Goal: Task Accomplishment & Management: Use online tool/utility

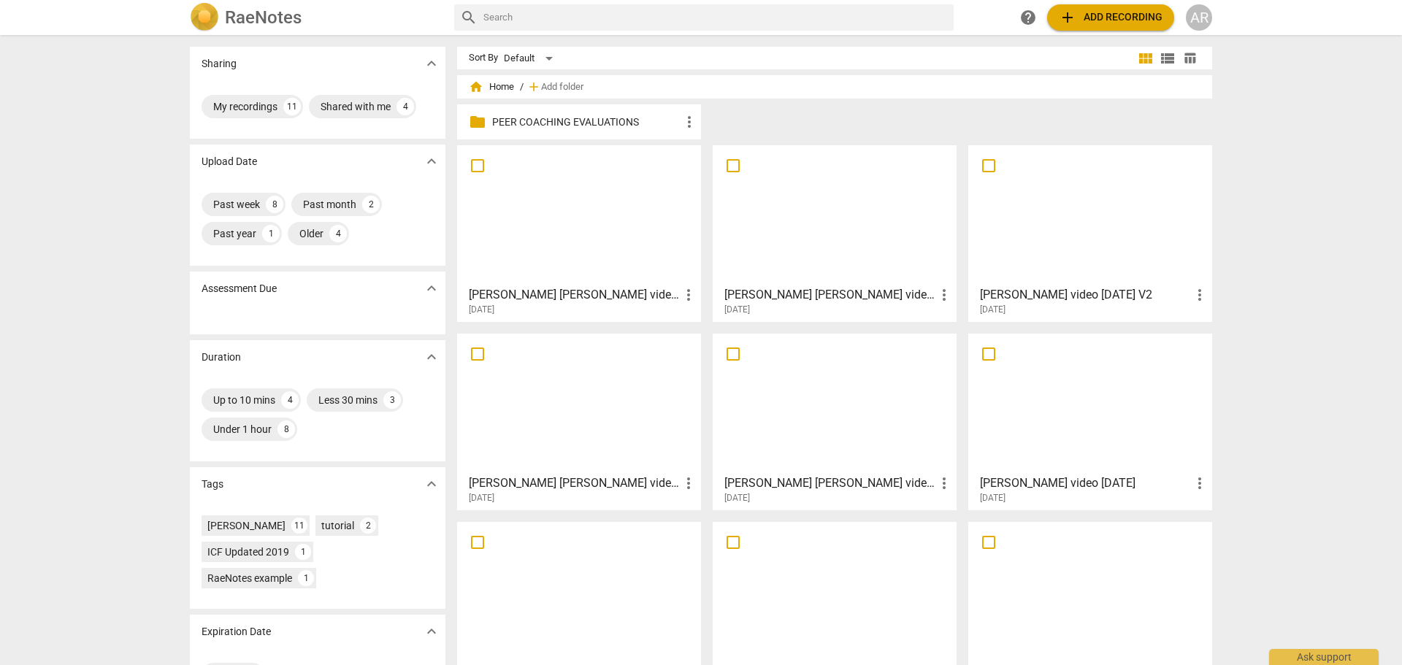
click at [478, 125] on span "folder" at bounding box center [478, 122] width 18 height 18
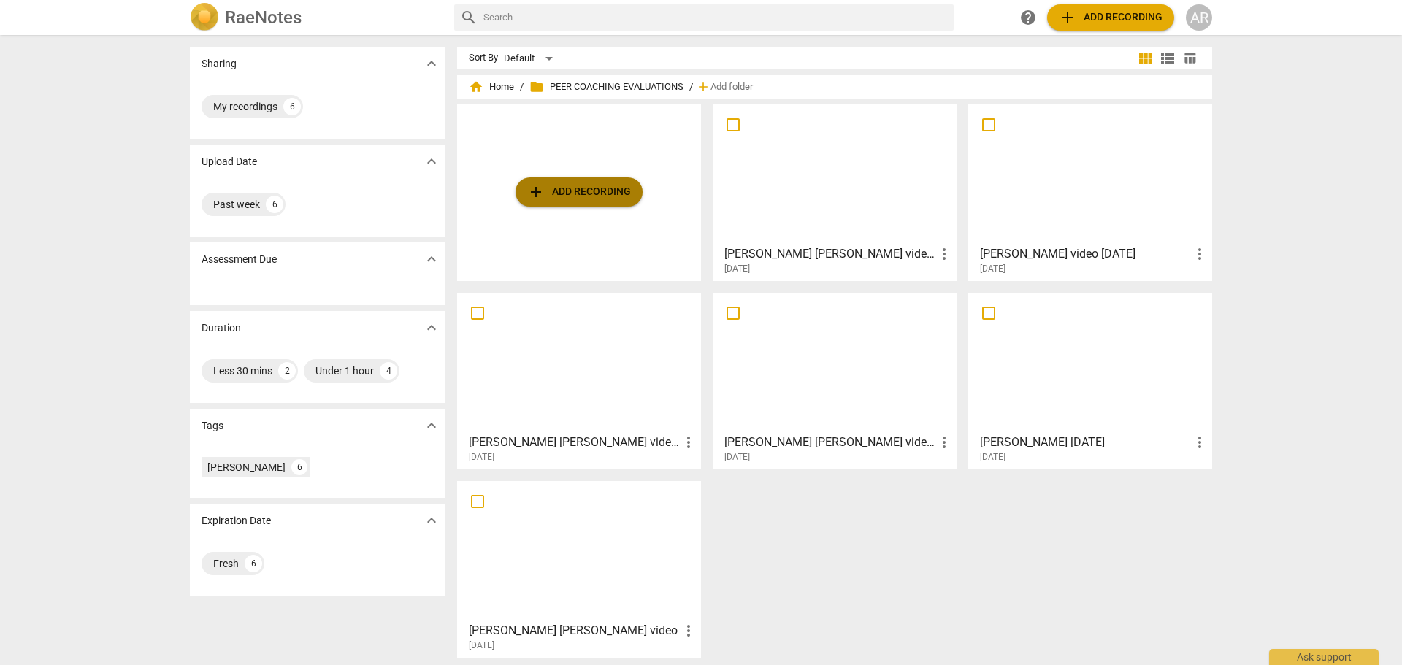
click at [582, 191] on span "add Add recording" at bounding box center [579, 192] width 104 height 18
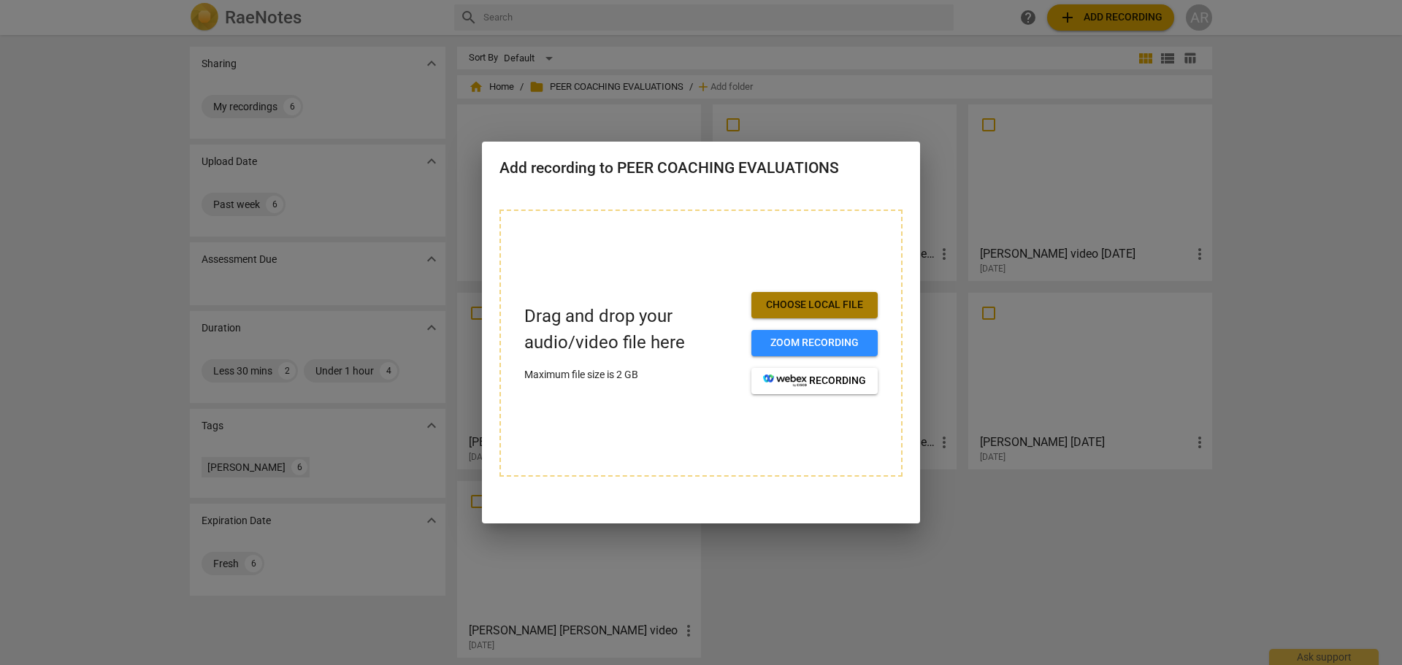
click at [818, 301] on span "Choose local file" at bounding box center [814, 305] width 103 height 15
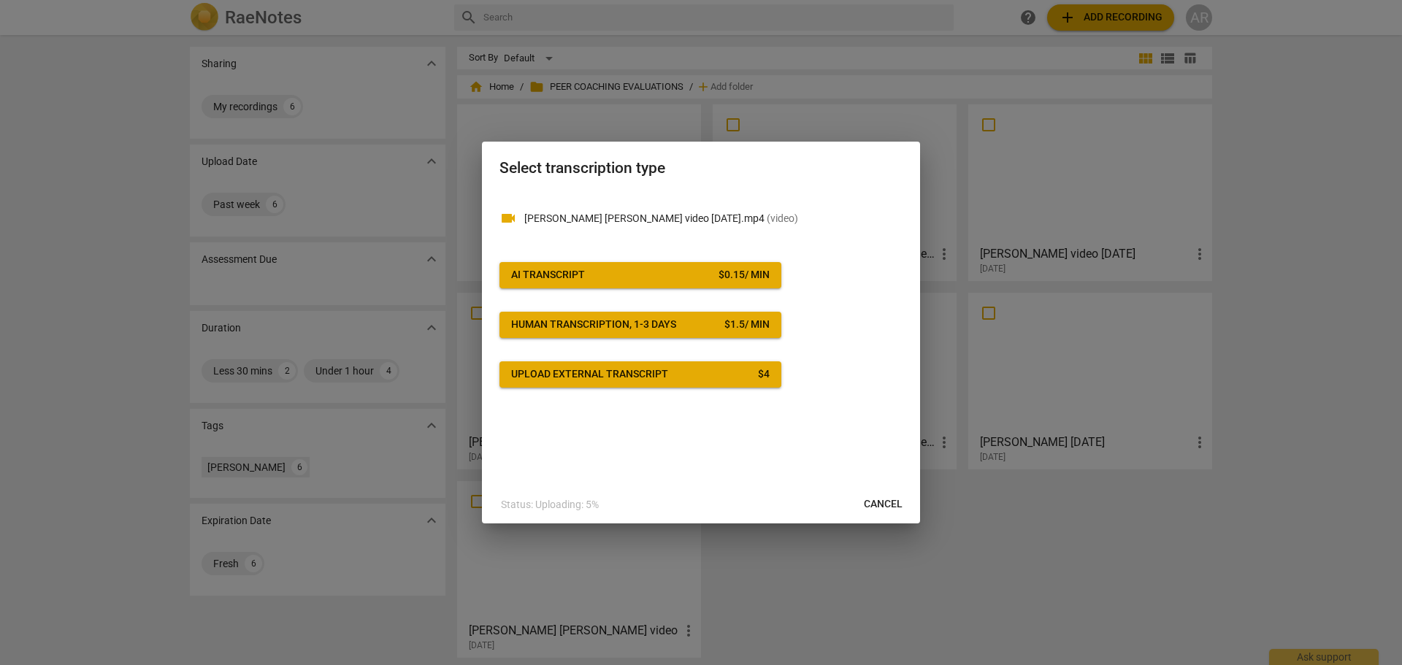
click at [627, 277] on span "AI Transcript $ 0.15 / min" at bounding box center [640, 275] width 259 height 15
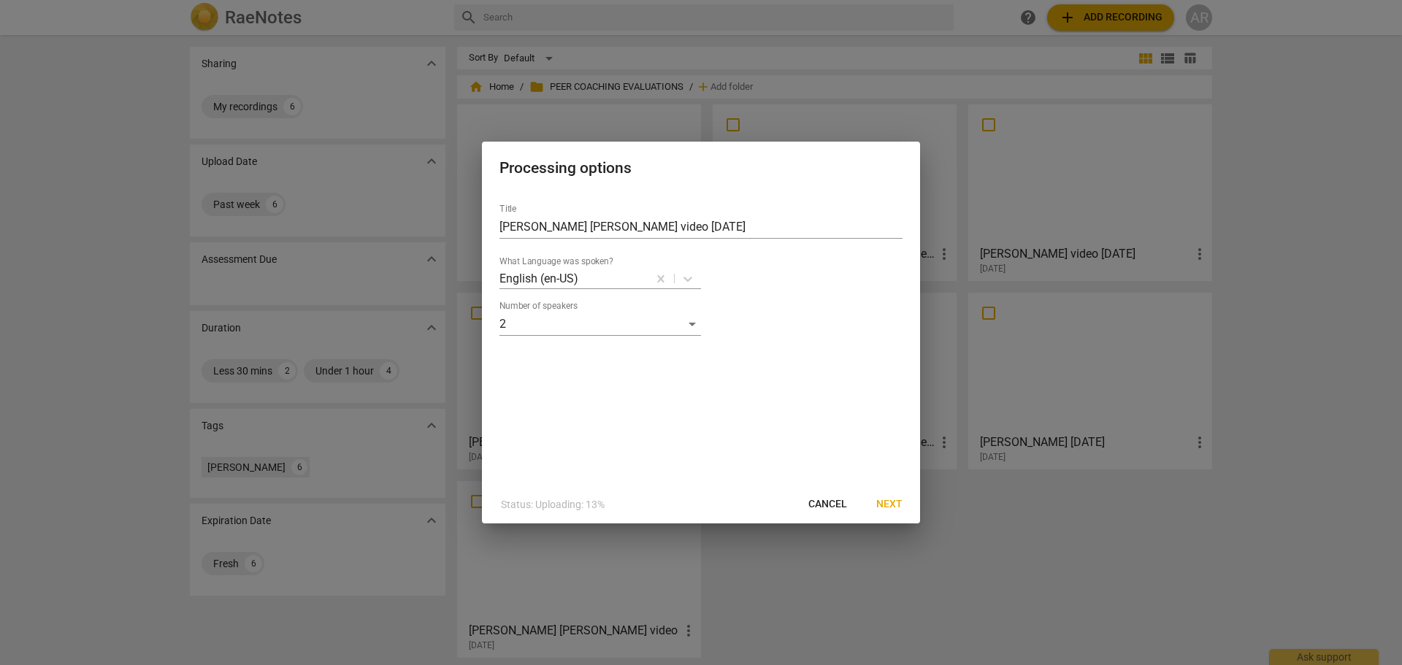
click at [888, 503] on span "Next" at bounding box center [890, 504] width 26 height 15
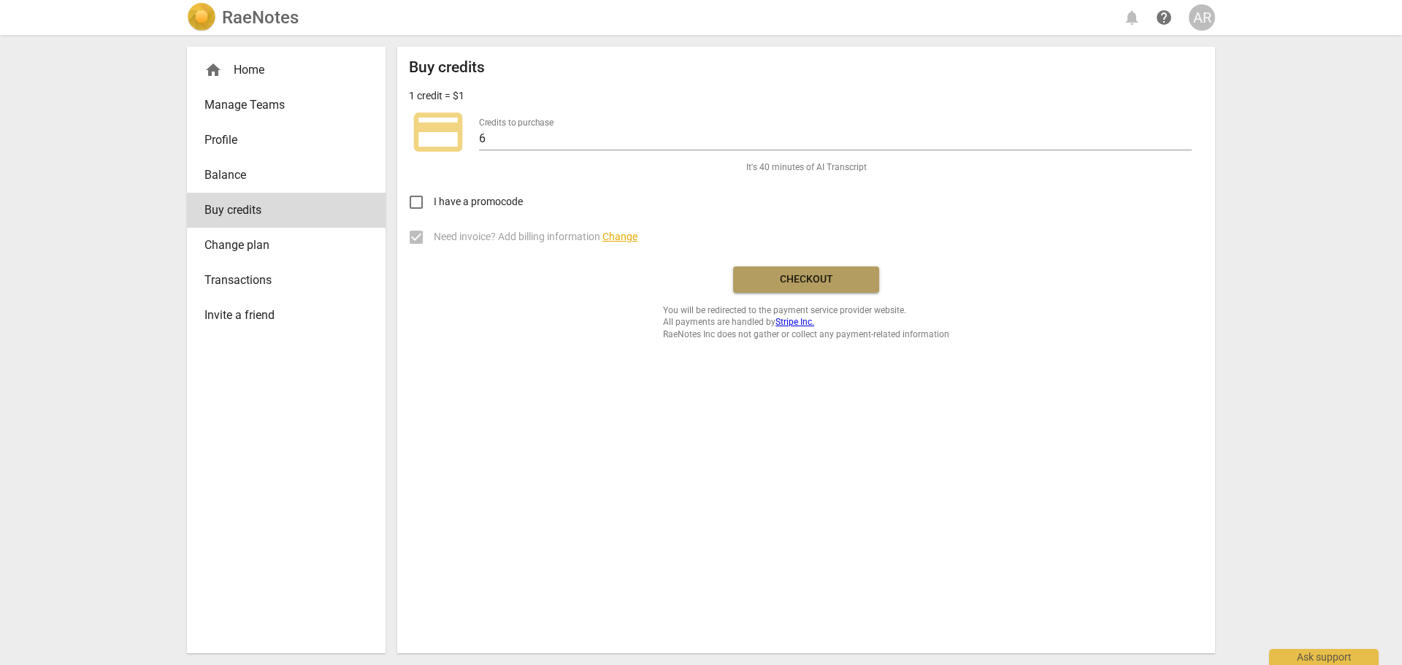
click at [804, 279] on span "Checkout" at bounding box center [806, 279] width 123 height 15
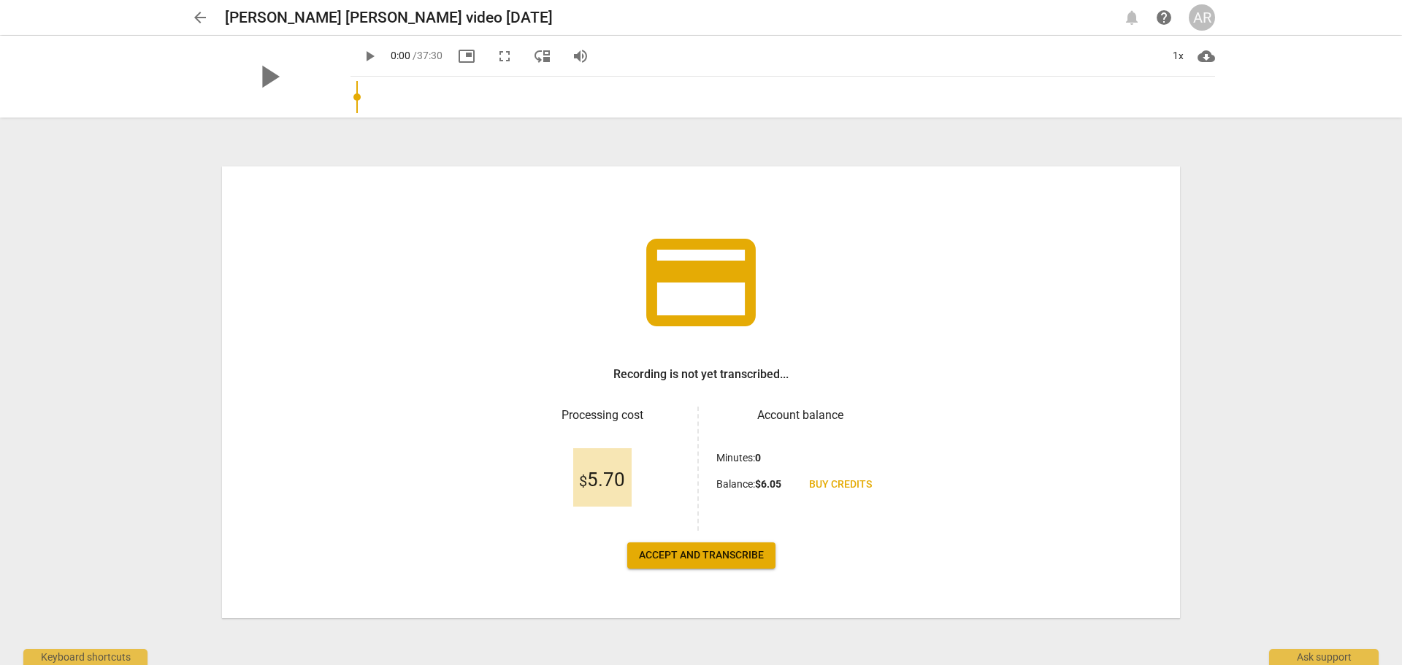
click at [711, 556] on span "Accept and transcribe" at bounding box center [701, 556] width 125 height 15
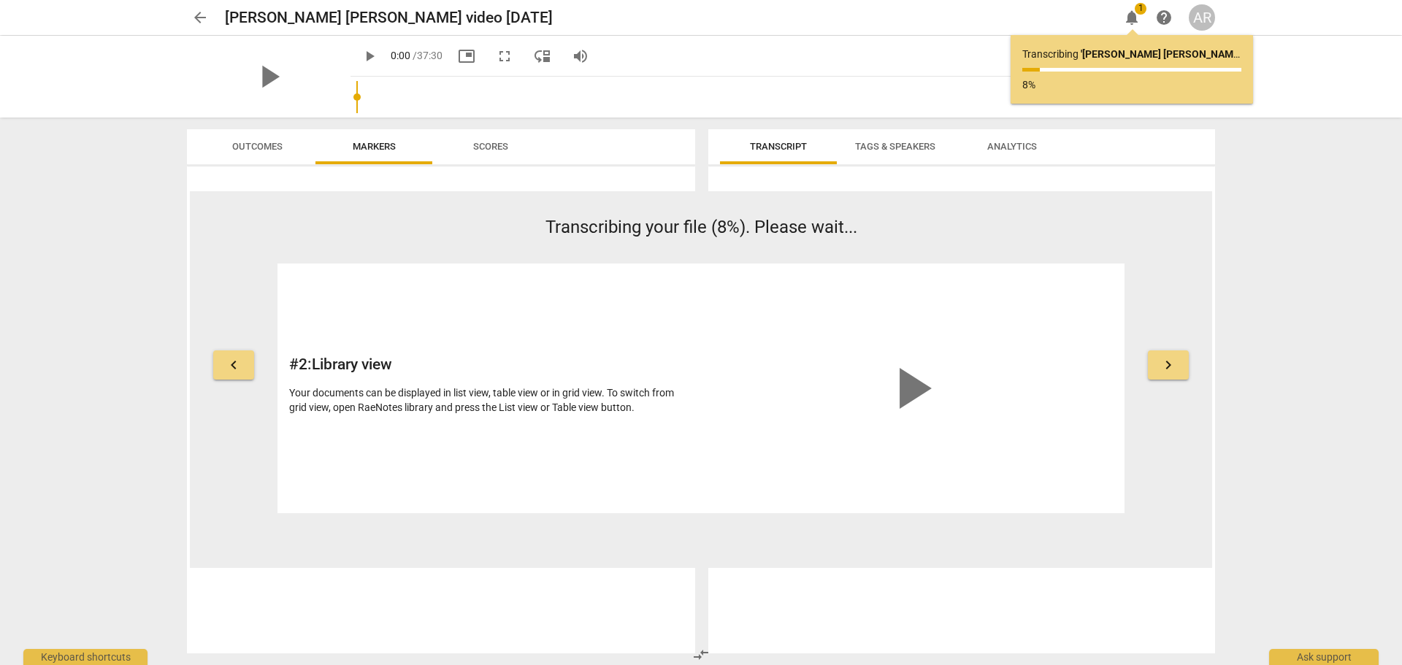
click at [914, 389] on span "play_arrow" at bounding box center [912, 389] width 70 height 70
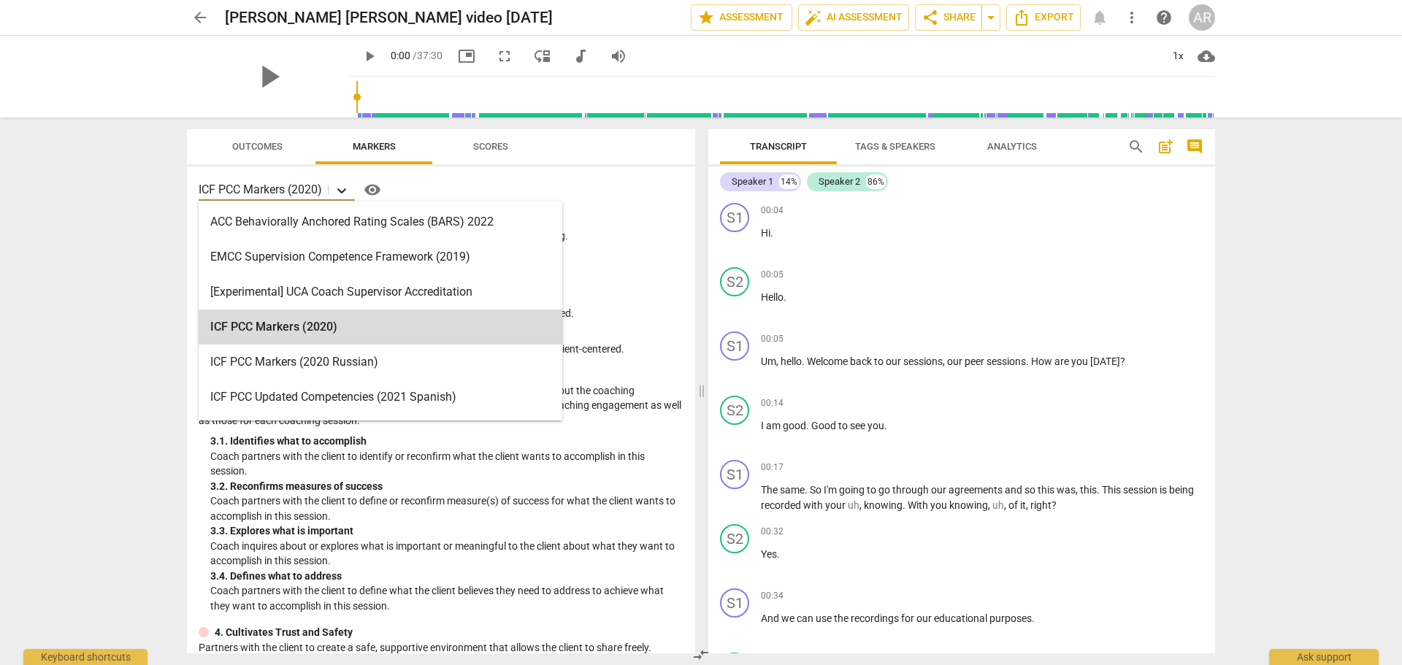
click at [343, 190] on icon at bounding box center [342, 190] width 15 height 15
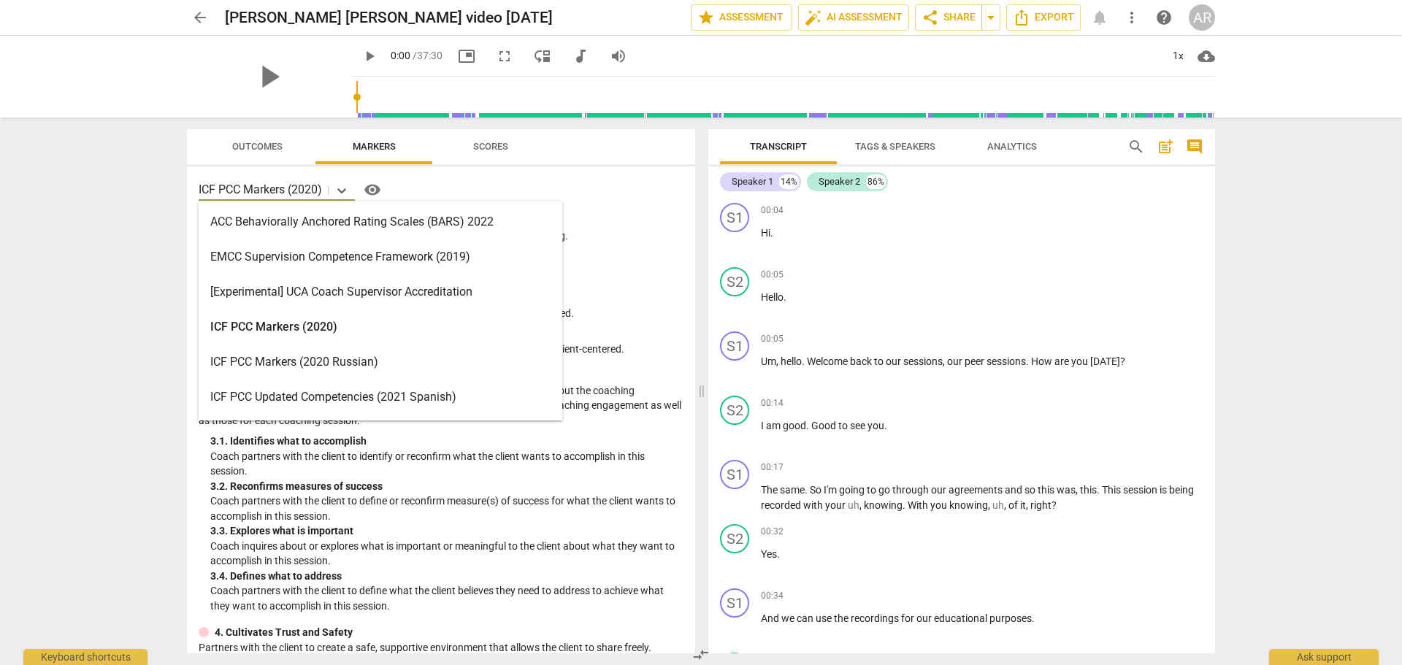
click at [341, 226] on div "ACC Behaviorally Anchored Rating Scales (BARS) 2022" at bounding box center [381, 222] width 364 height 35
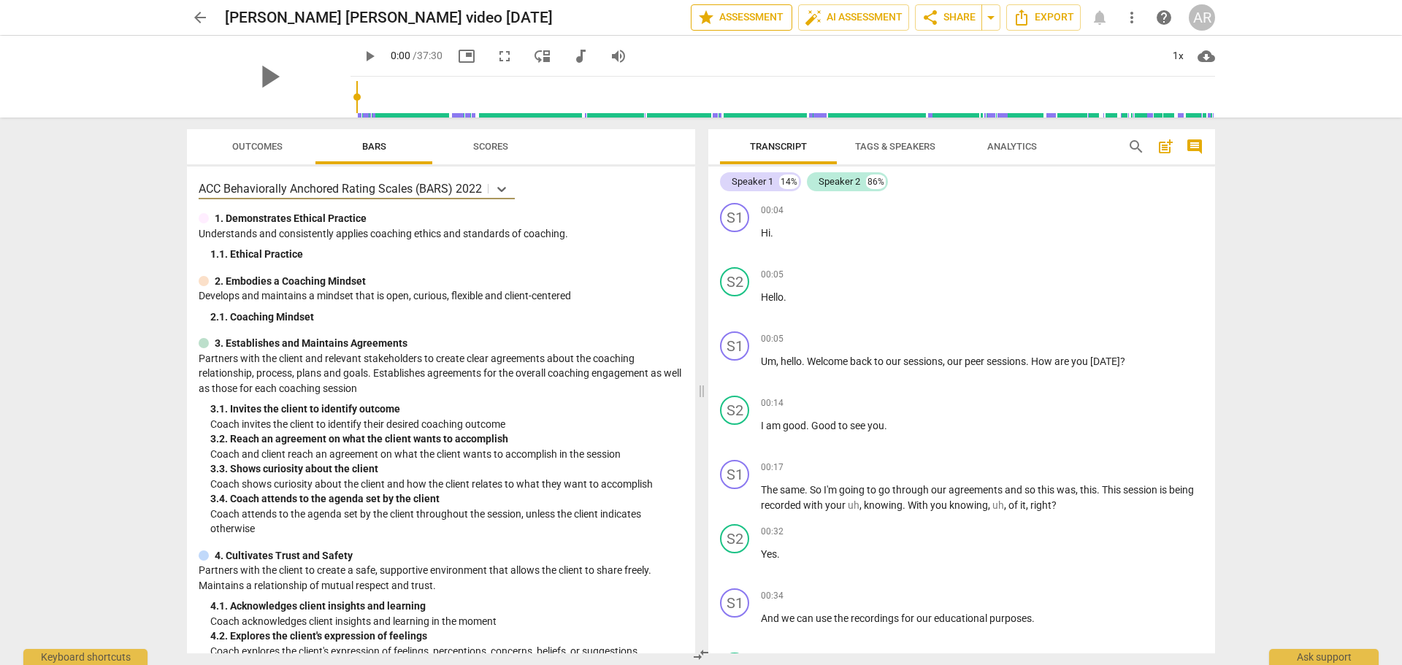
click at [727, 19] on span "star Assessment" at bounding box center [742, 18] width 88 height 18
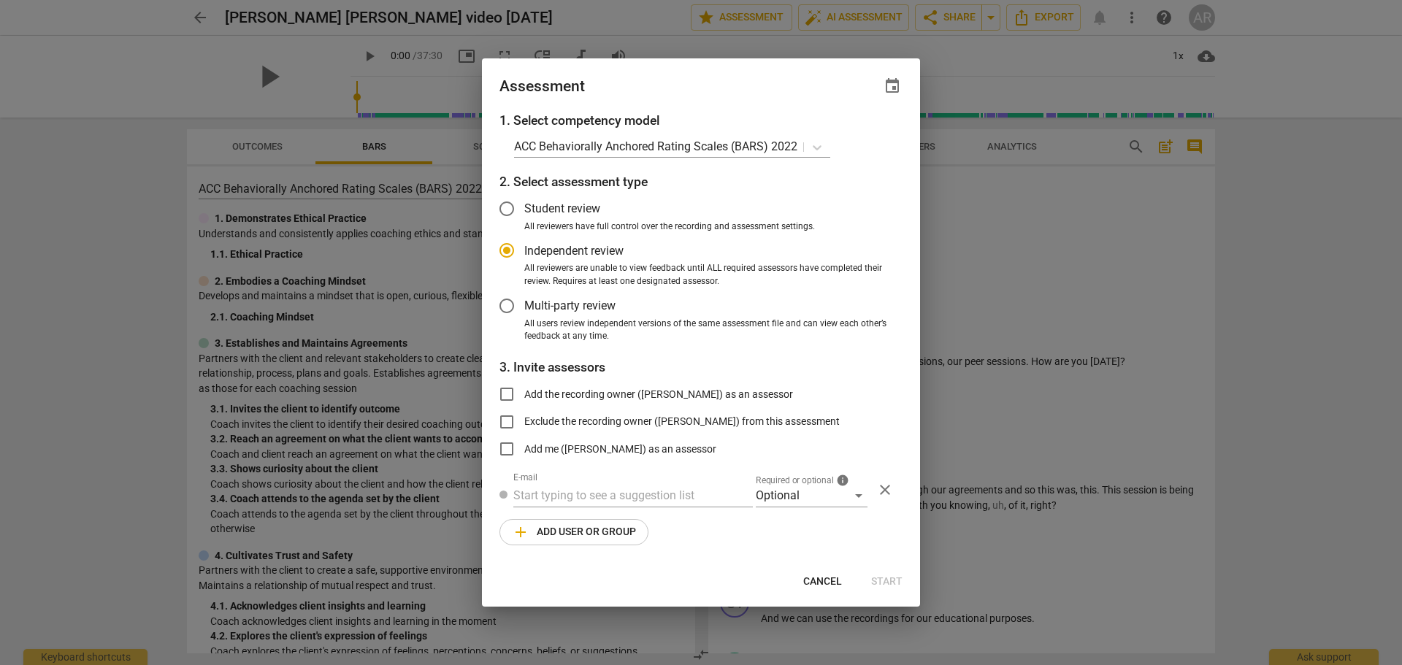
click at [816, 583] on span "Cancel" at bounding box center [823, 582] width 39 height 15
radio input "false"
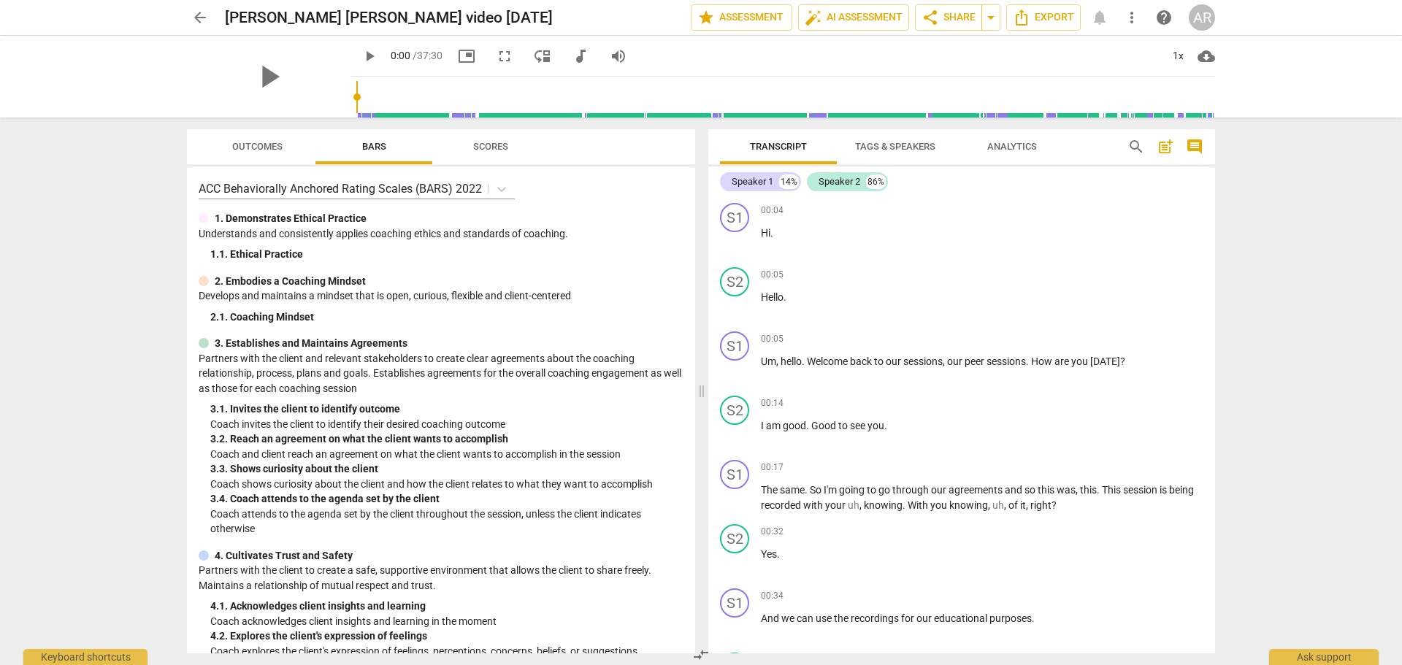
click at [256, 153] on span "Outcomes" at bounding box center [257, 147] width 85 height 20
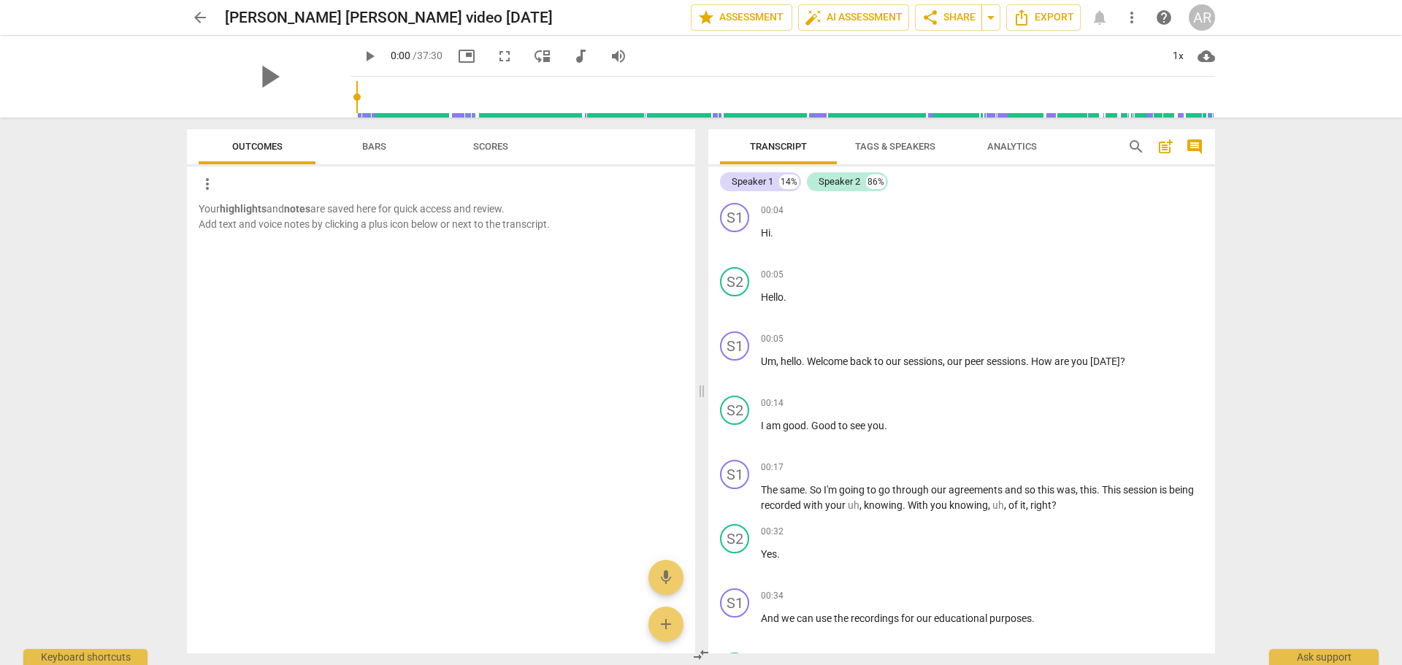
click at [381, 149] on span "Bars" at bounding box center [374, 146] width 24 height 11
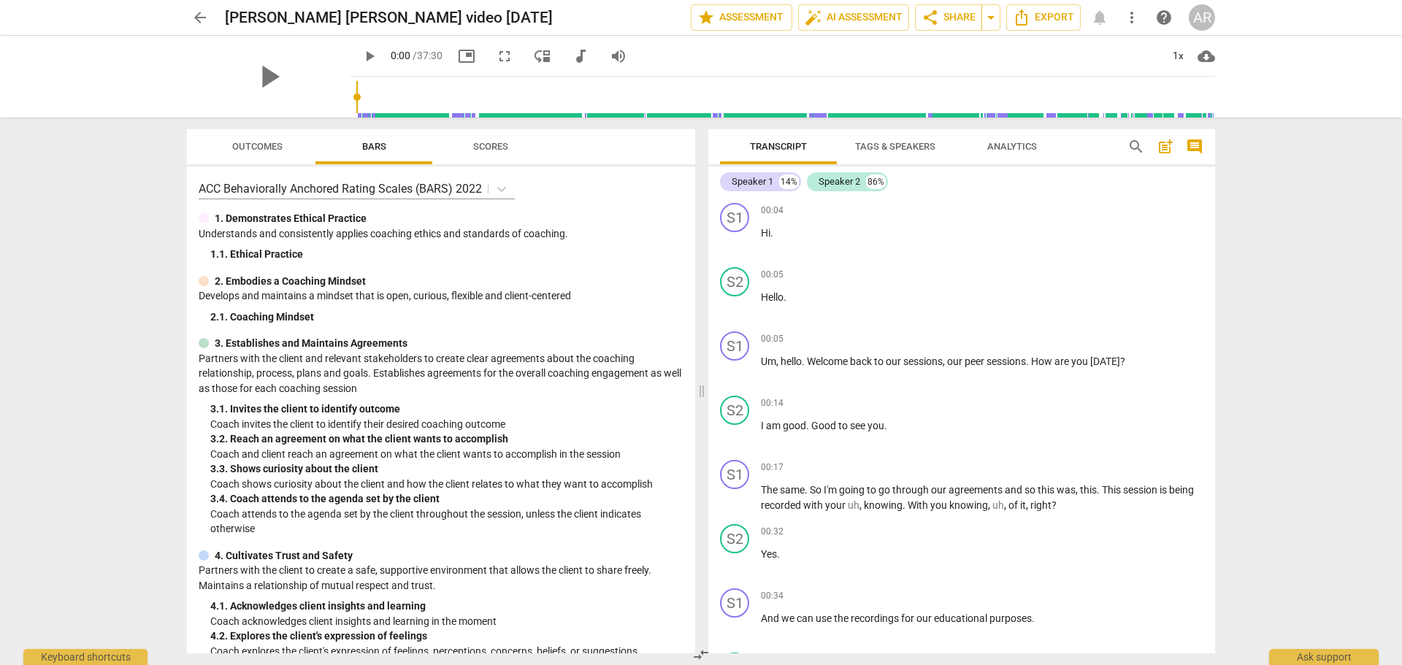
click at [492, 150] on span "Scores" at bounding box center [490, 146] width 35 height 11
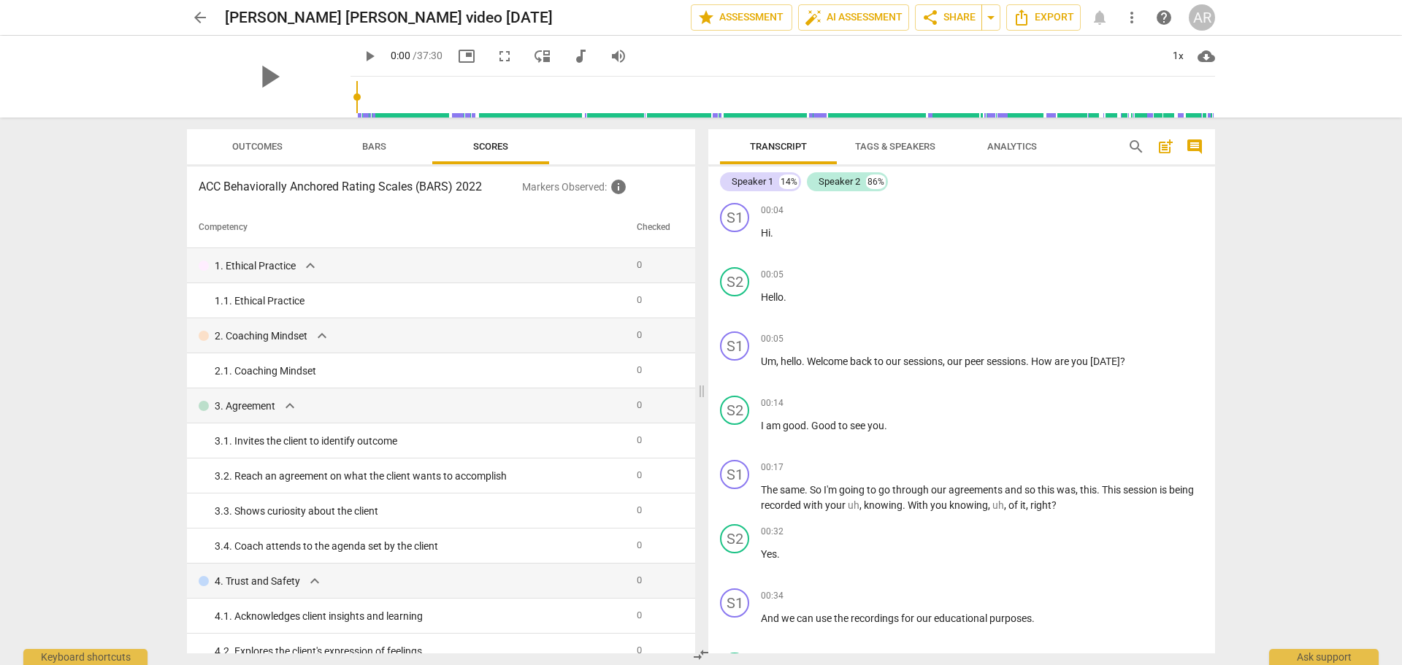
click at [243, 150] on span "Outcomes" at bounding box center [257, 146] width 50 height 11
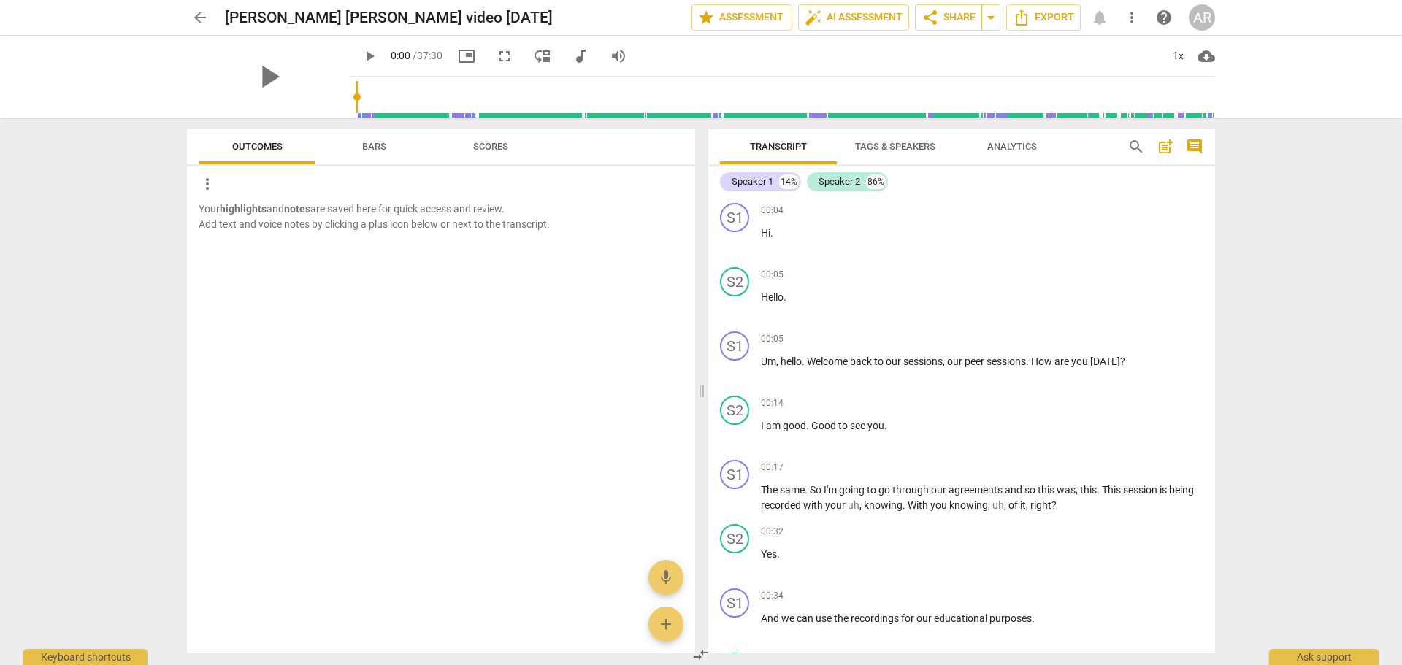
click at [373, 141] on span "Bars" at bounding box center [374, 146] width 24 height 11
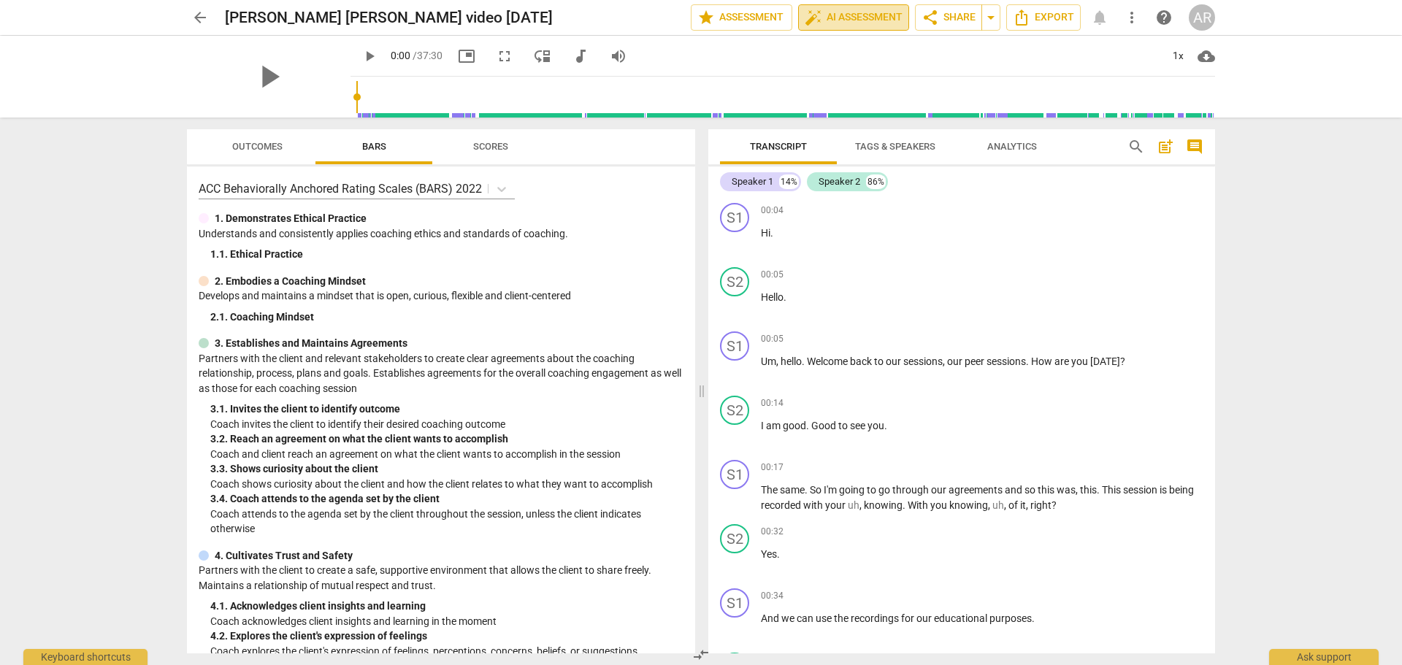
click at [842, 20] on span "auto_fix_high AI Assessment" at bounding box center [854, 18] width 98 height 18
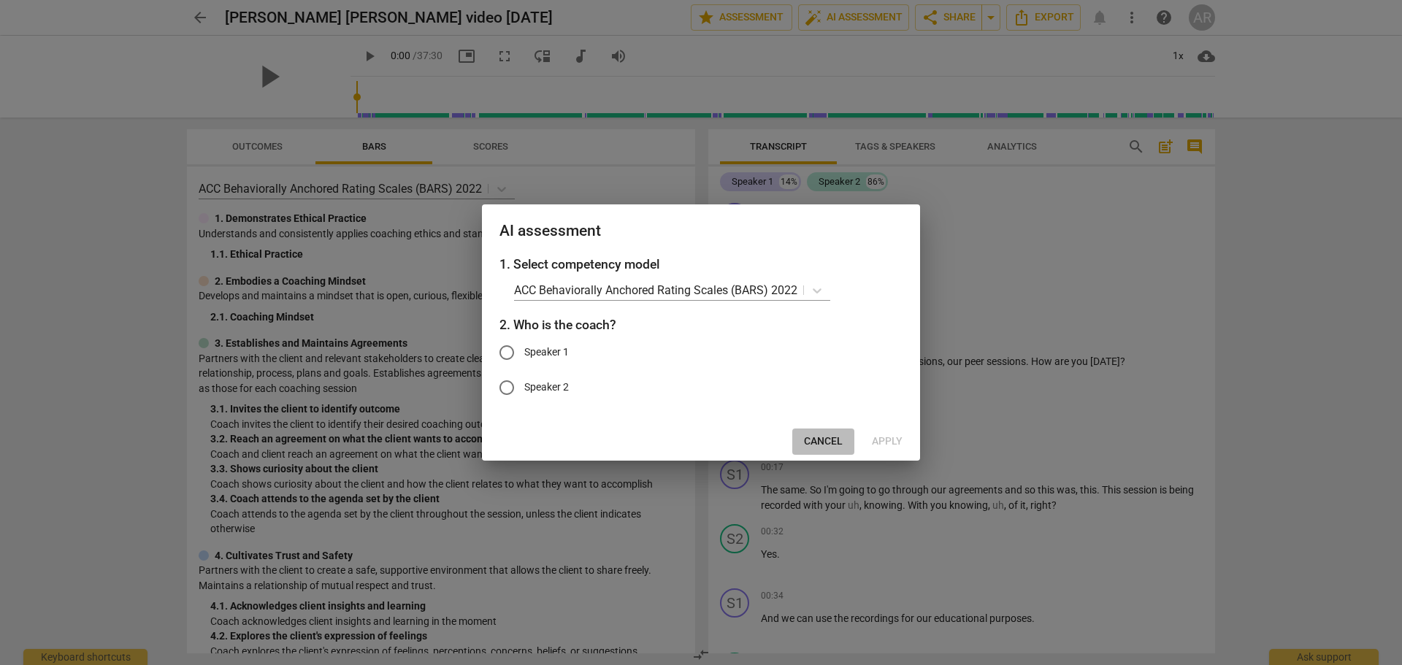
click at [817, 439] on span "Cancel" at bounding box center [823, 442] width 39 height 15
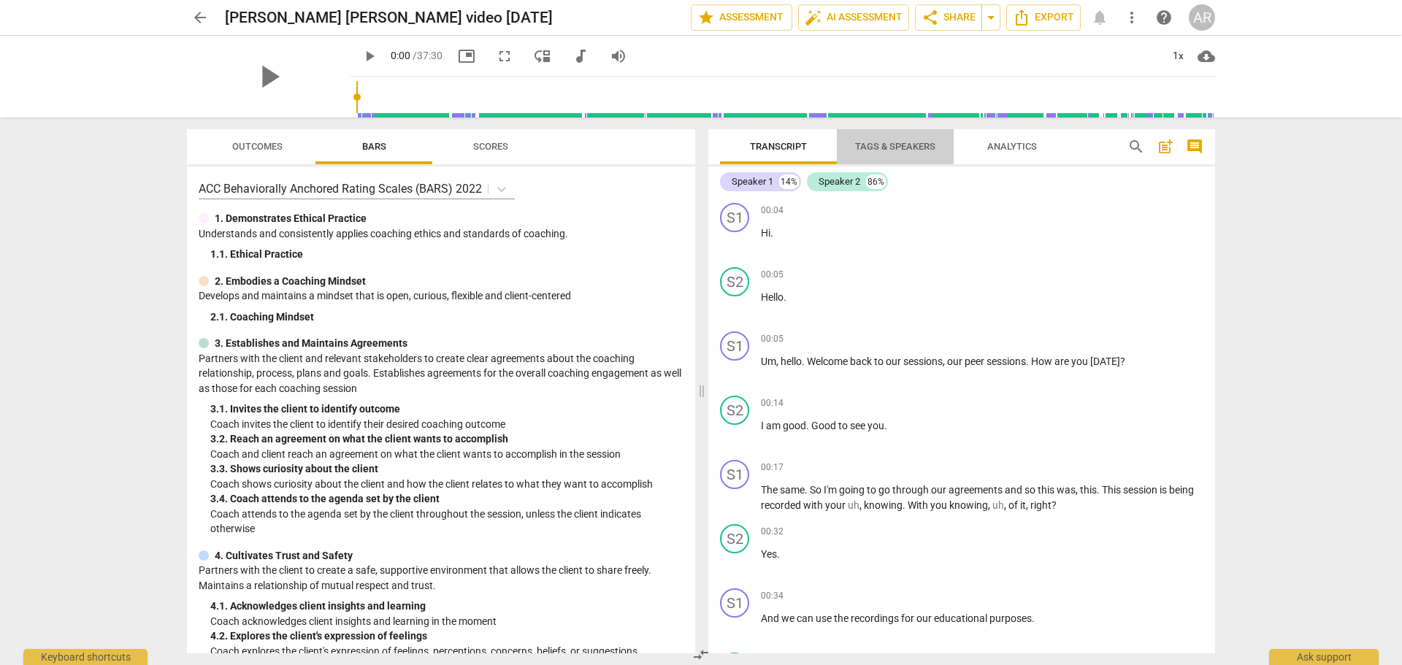
click at [904, 150] on span "Tags & Speakers" at bounding box center [895, 146] width 80 height 11
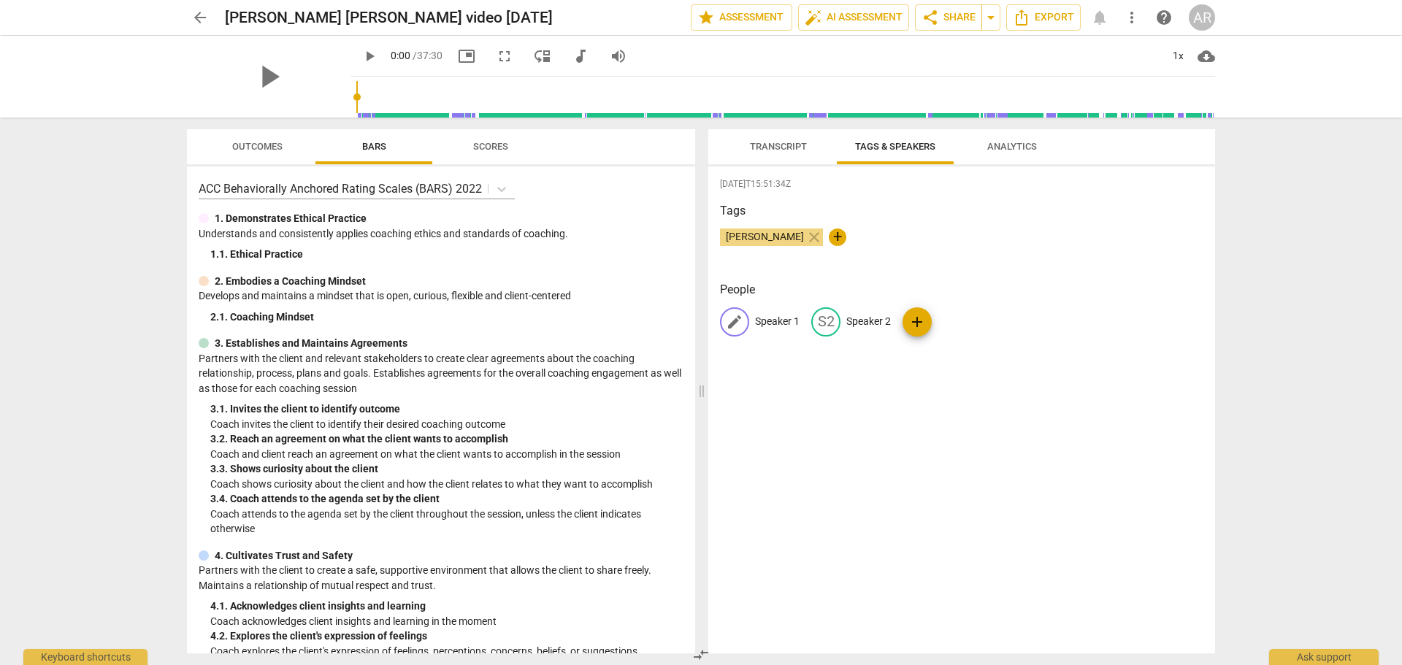
click at [774, 324] on p "Speaker 1" at bounding box center [777, 321] width 45 height 15
type input "COACH"
click at [947, 322] on p "Speaker 2" at bounding box center [964, 321] width 45 height 15
type input "CLIENT-ARC"
click at [872, 440] on div "[DATE]T15:51:34Z Tags [PERSON_NAME] close + People CO COACH edit CLIENT-ARC del…" at bounding box center [962, 410] width 507 height 487
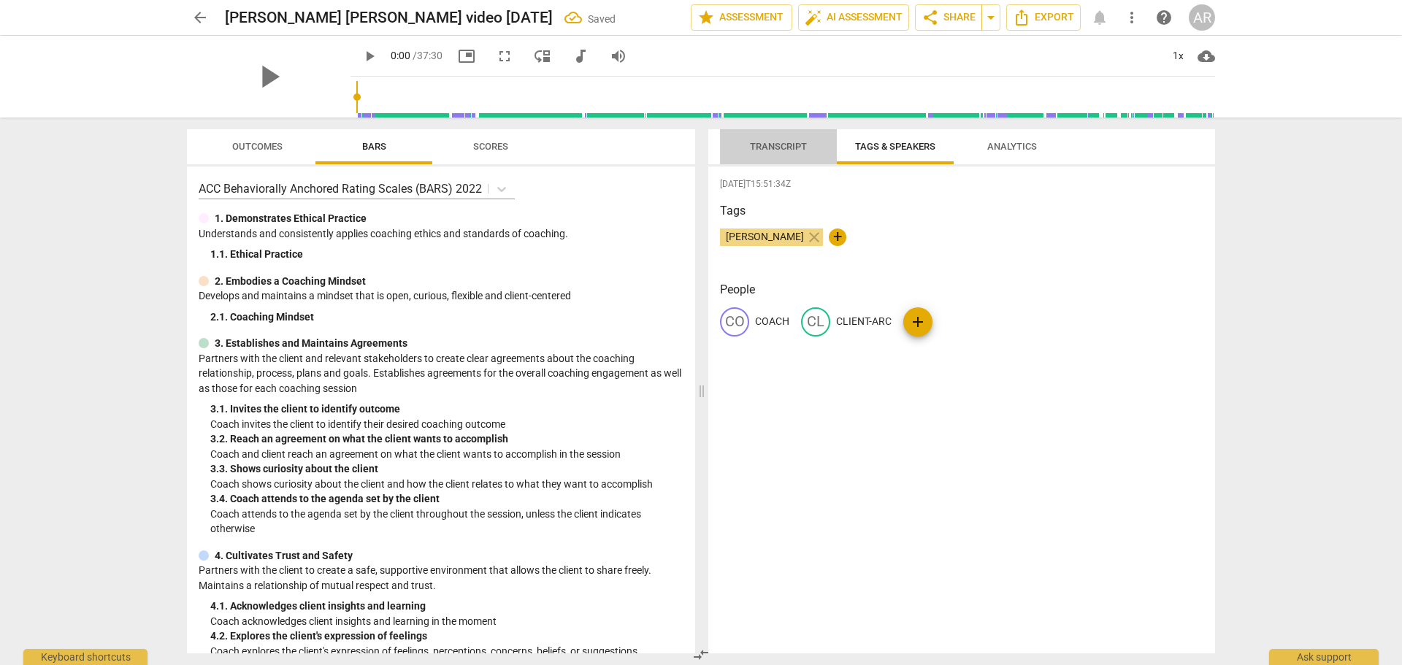
click at [763, 152] on span "Transcript" at bounding box center [779, 147] width 92 height 20
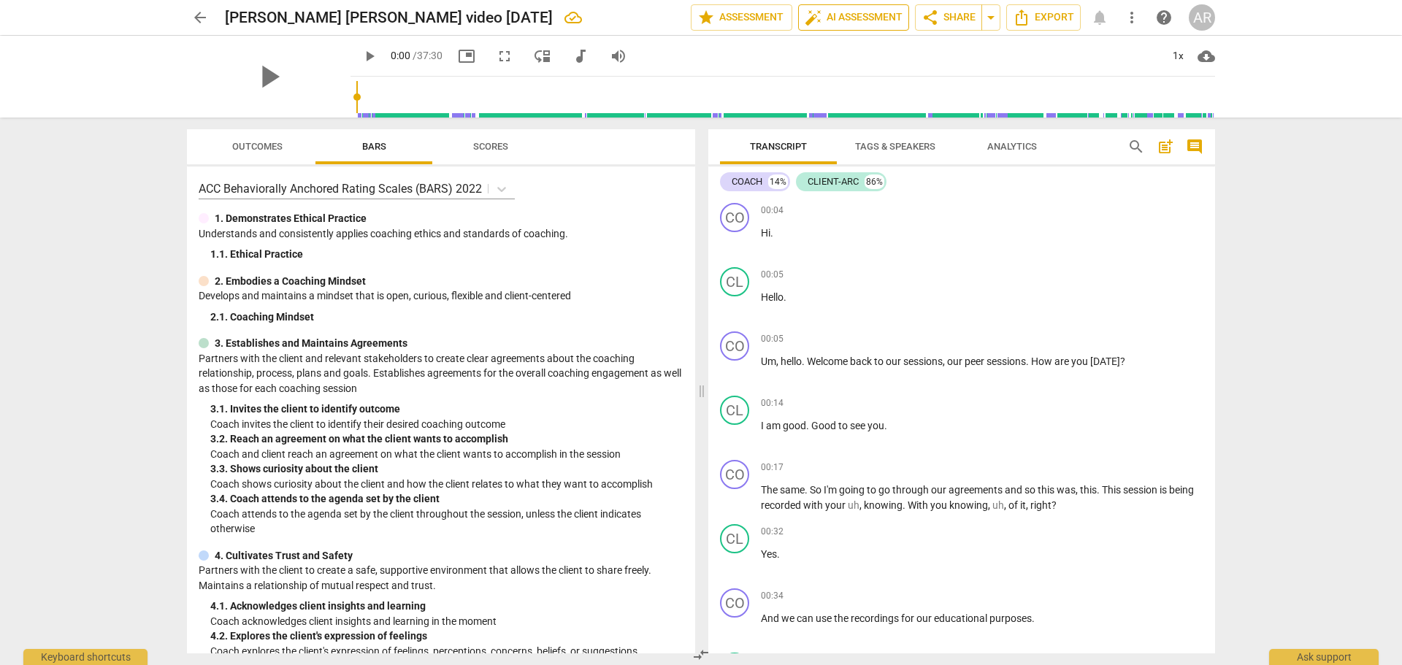
click at [841, 18] on span "auto_fix_high AI Assessment" at bounding box center [854, 18] width 98 height 18
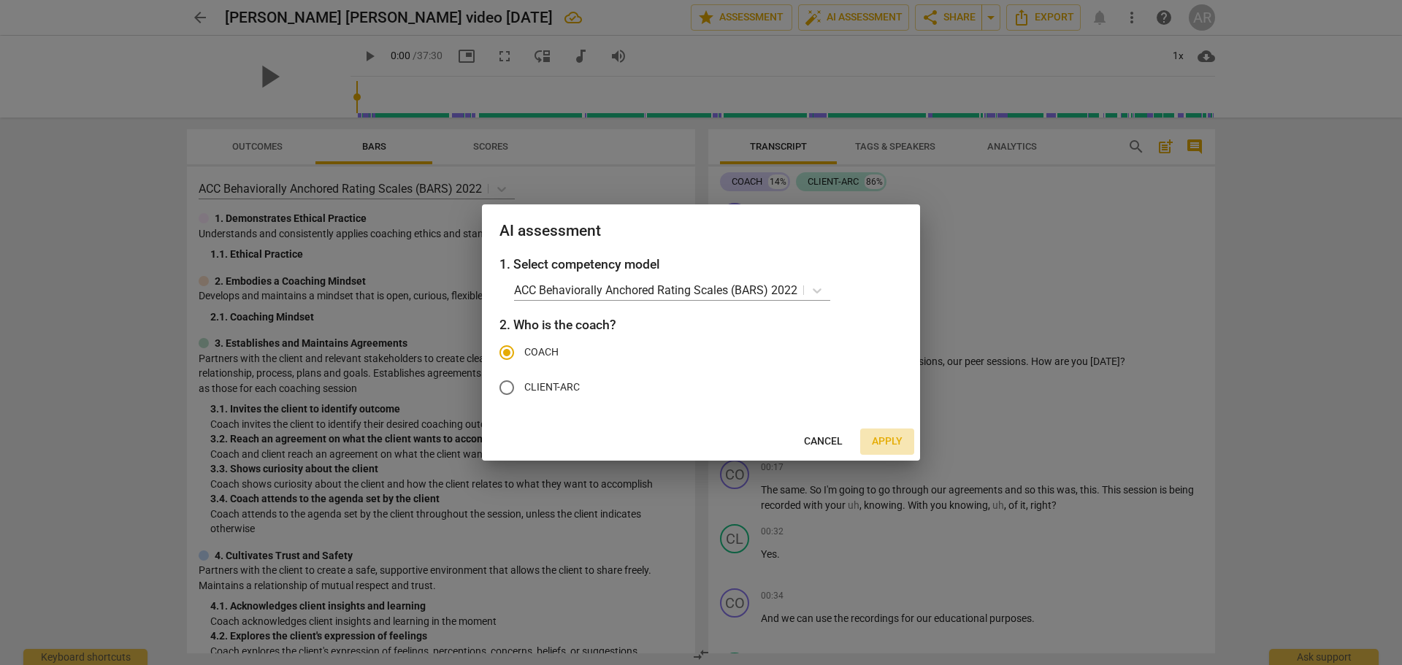
click at [891, 435] on span "Apply" at bounding box center [887, 442] width 31 height 15
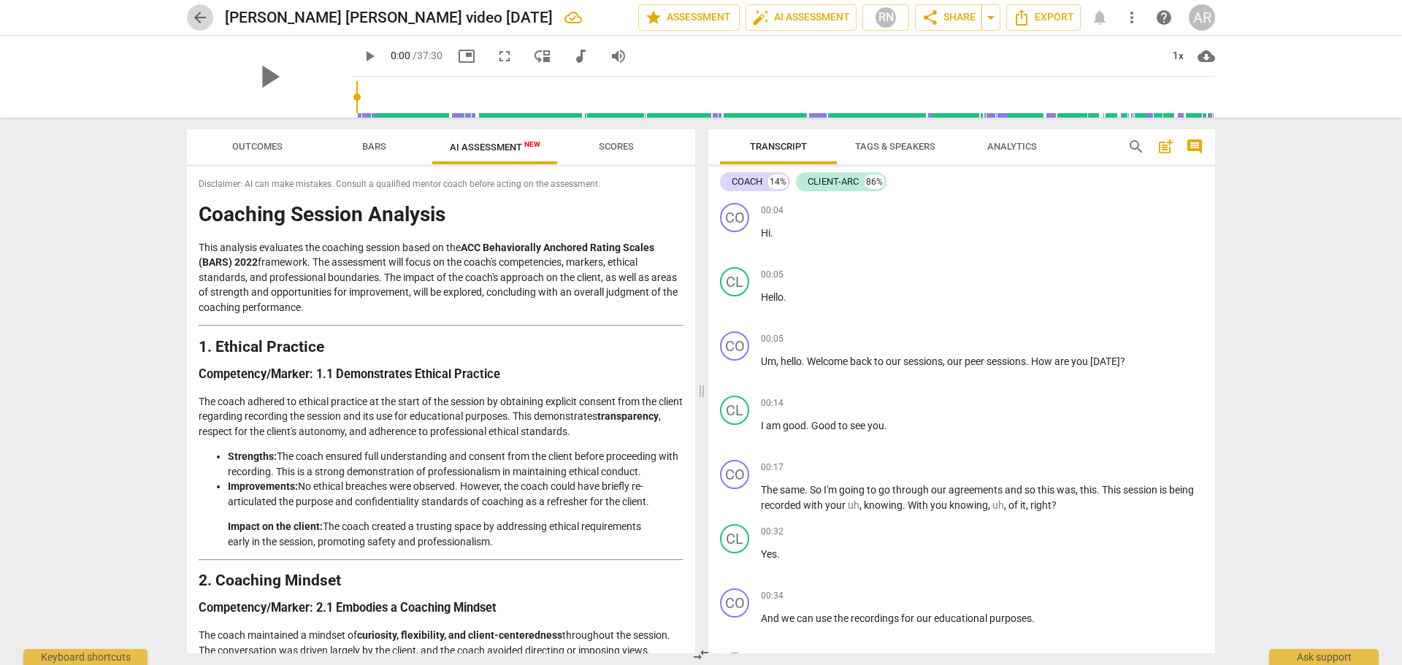
click at [202, 18] on span "arrow_back" at bounding box center [200, 18] width 18 height 18
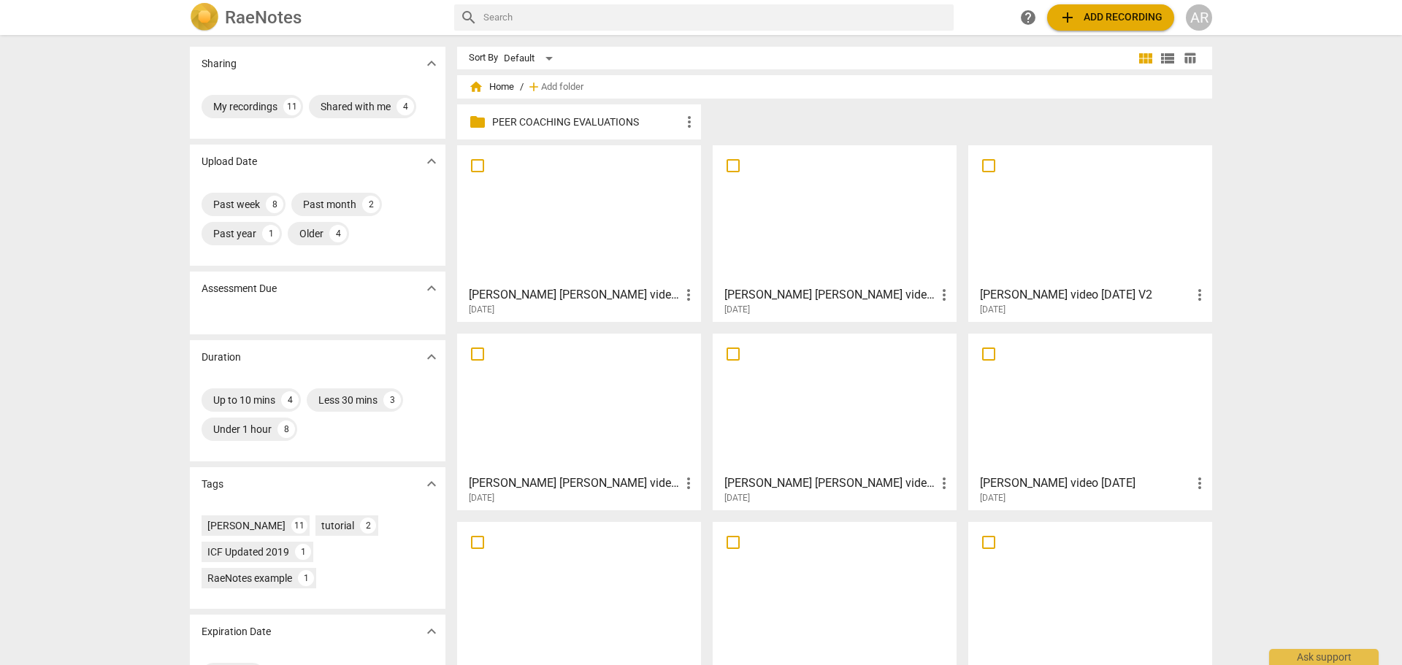
click at [475, 122] on span "folder" at bounding box center [478, 122] width 18 height 18
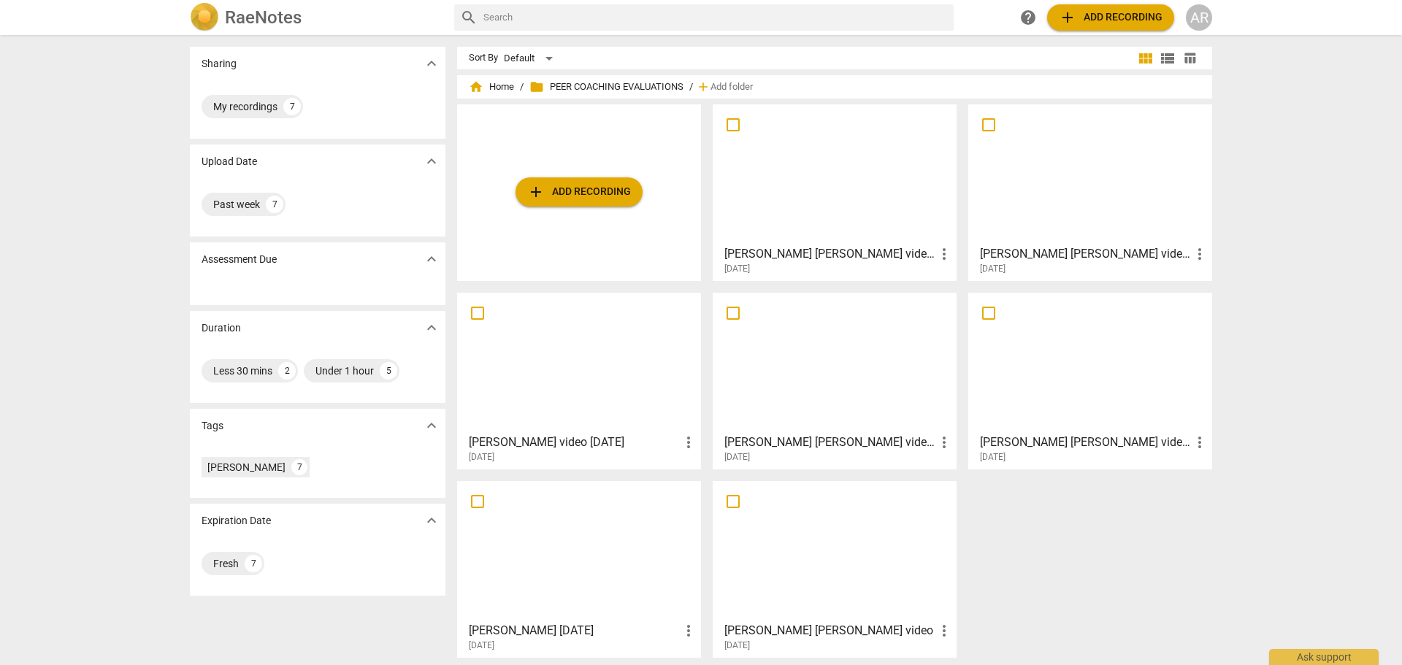
click at [819, 335] on div at bounding box center [835, 362] width 234 height 129
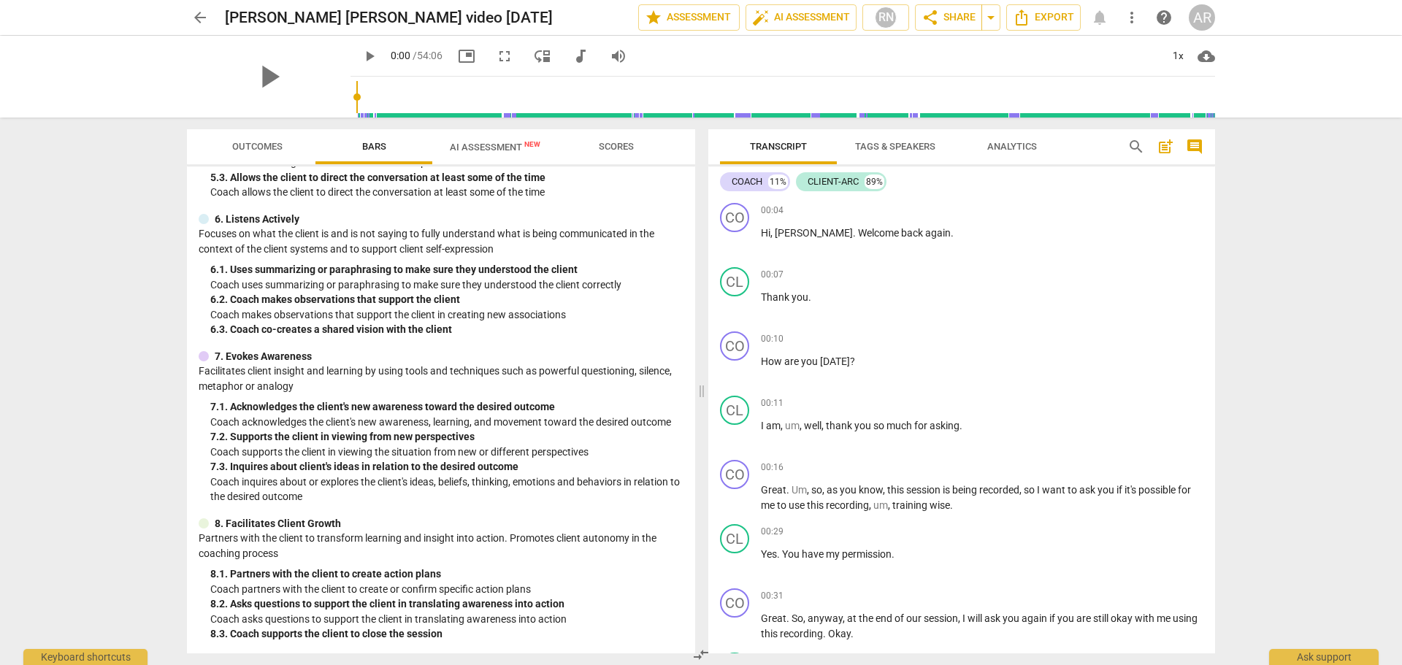
scroll to position [203, 0]
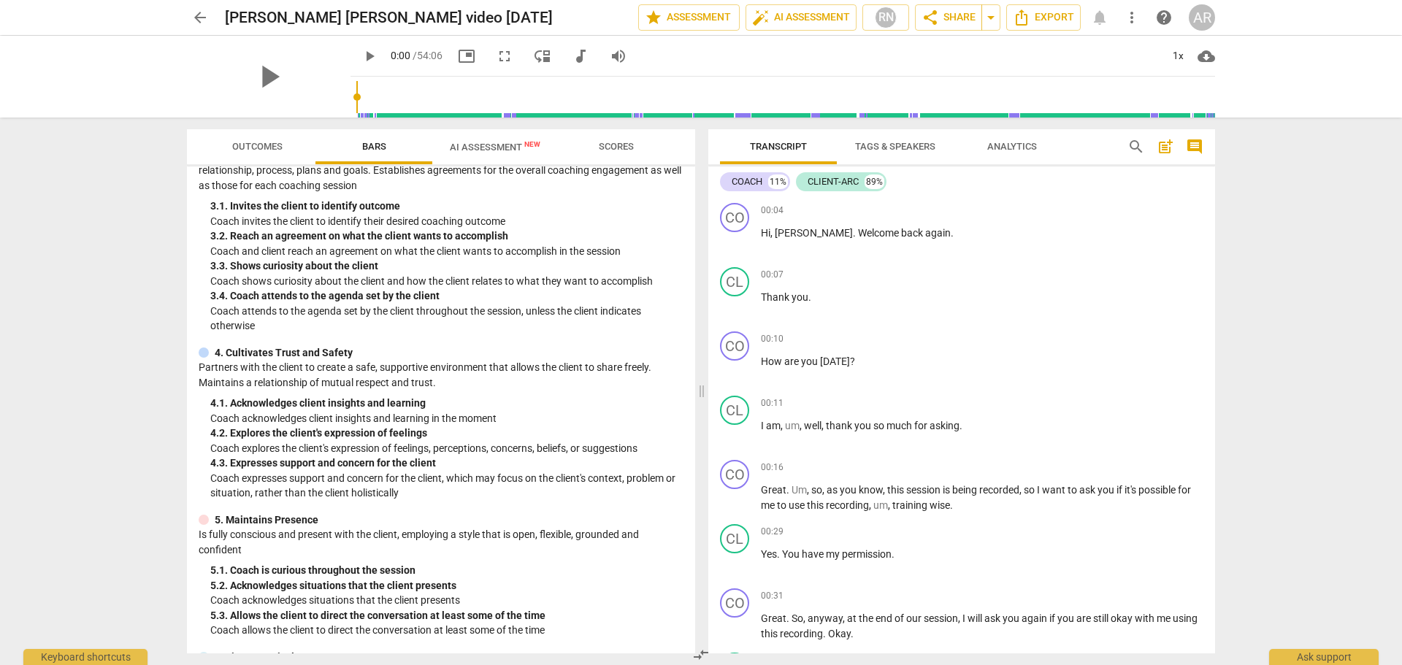
click at [475, 145] on span "AI Assessment New" at bounding box center [495, 147] width 91 height 11
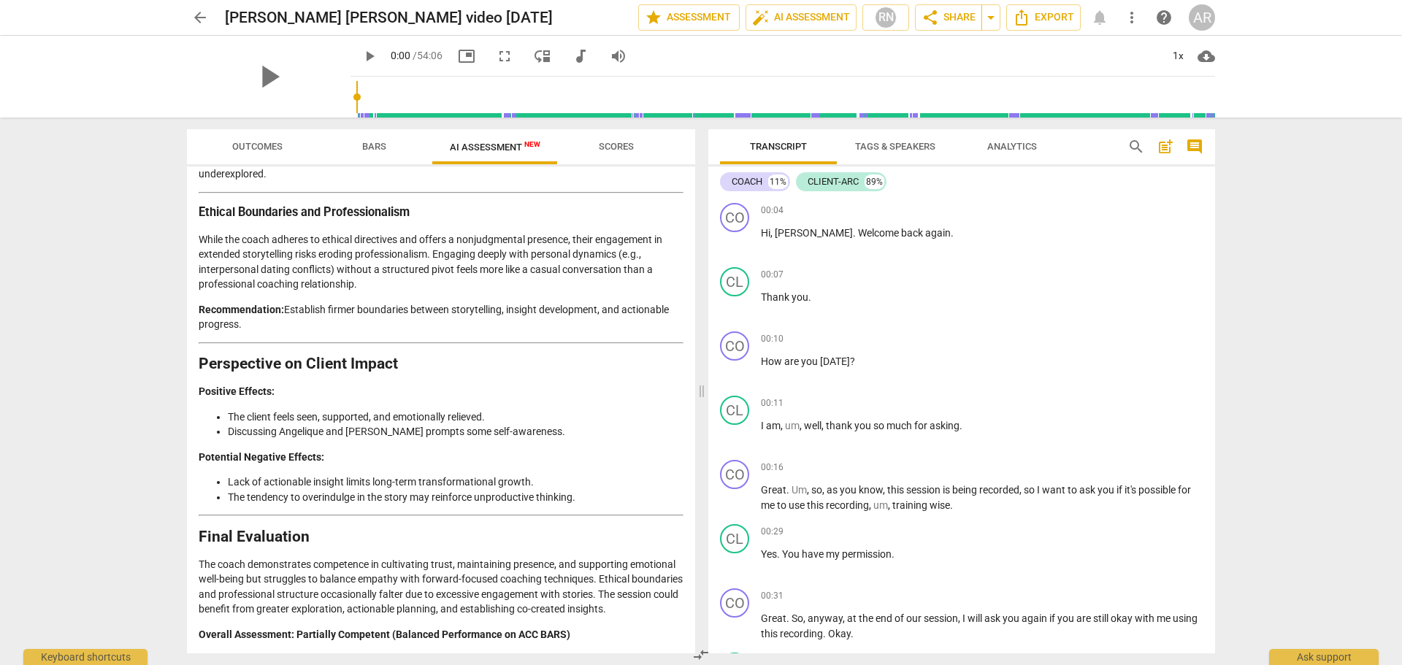
scroll to position [2180, 0]
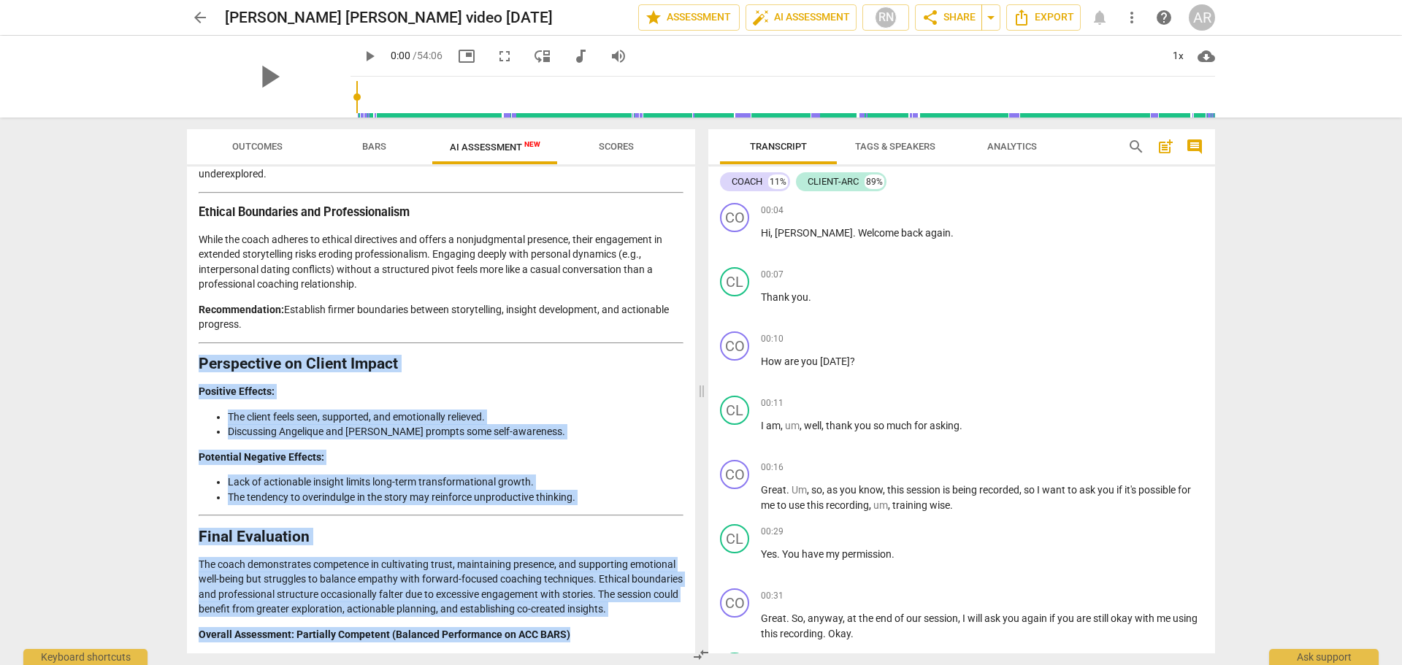
drag, startPoint x: 199, startPoint y: 361, endPoint x: 578, endPoint y: 642, distance: 472.0
copy div "Perspective on Client Impact Positive Effects: The client feels seen, supported…"
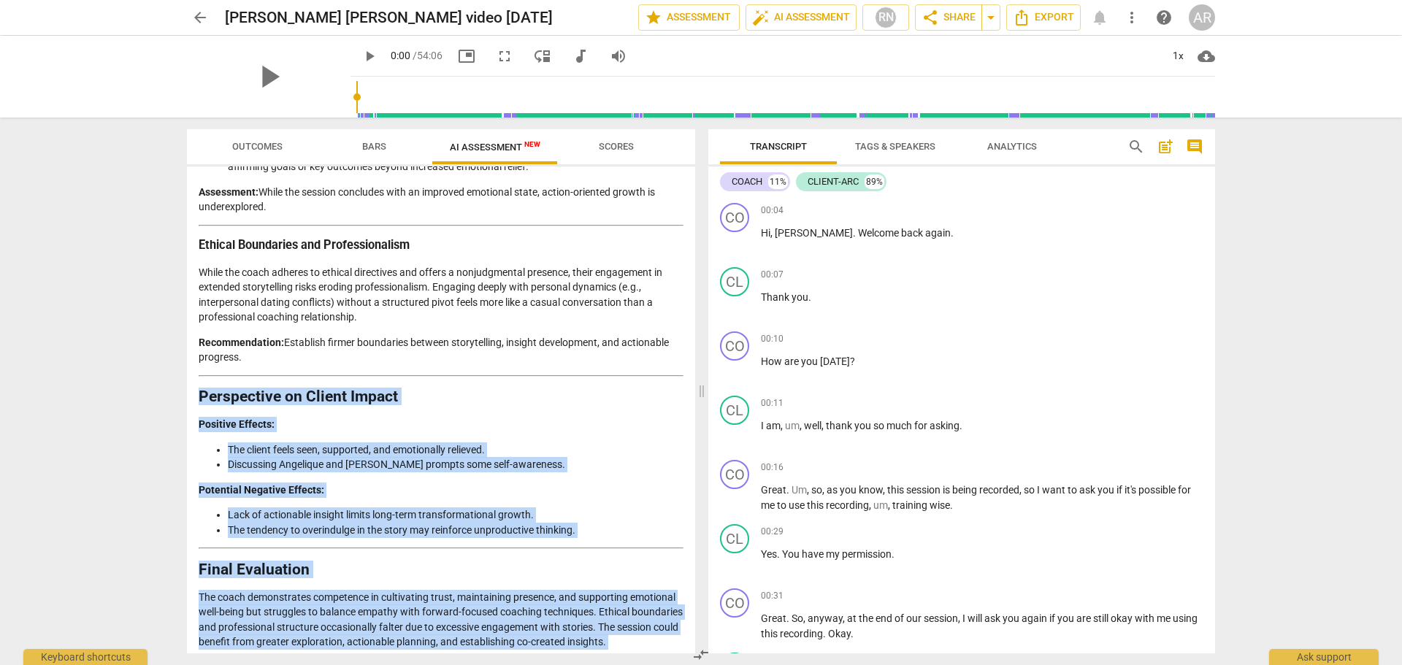
scroll to position [1815, 0]
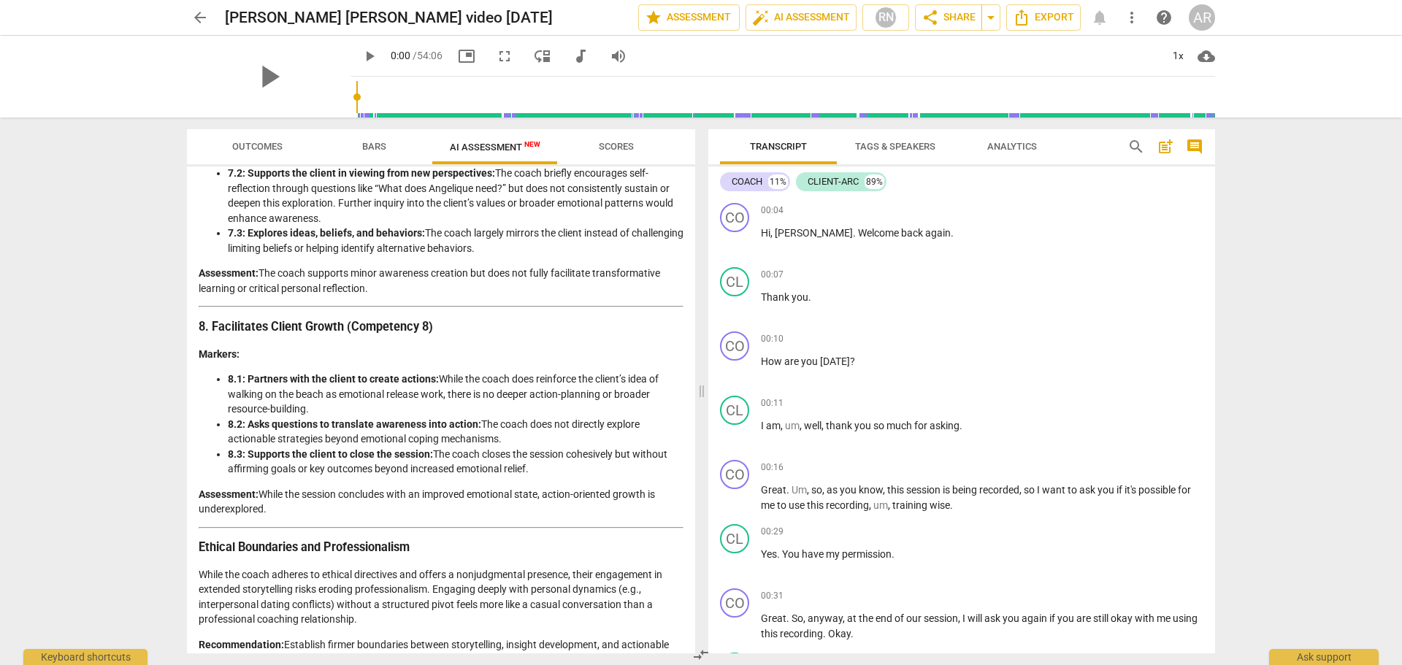
click at [200, 15] on span "arrow_back" at bounding box center [200, 18] width 18 height 18
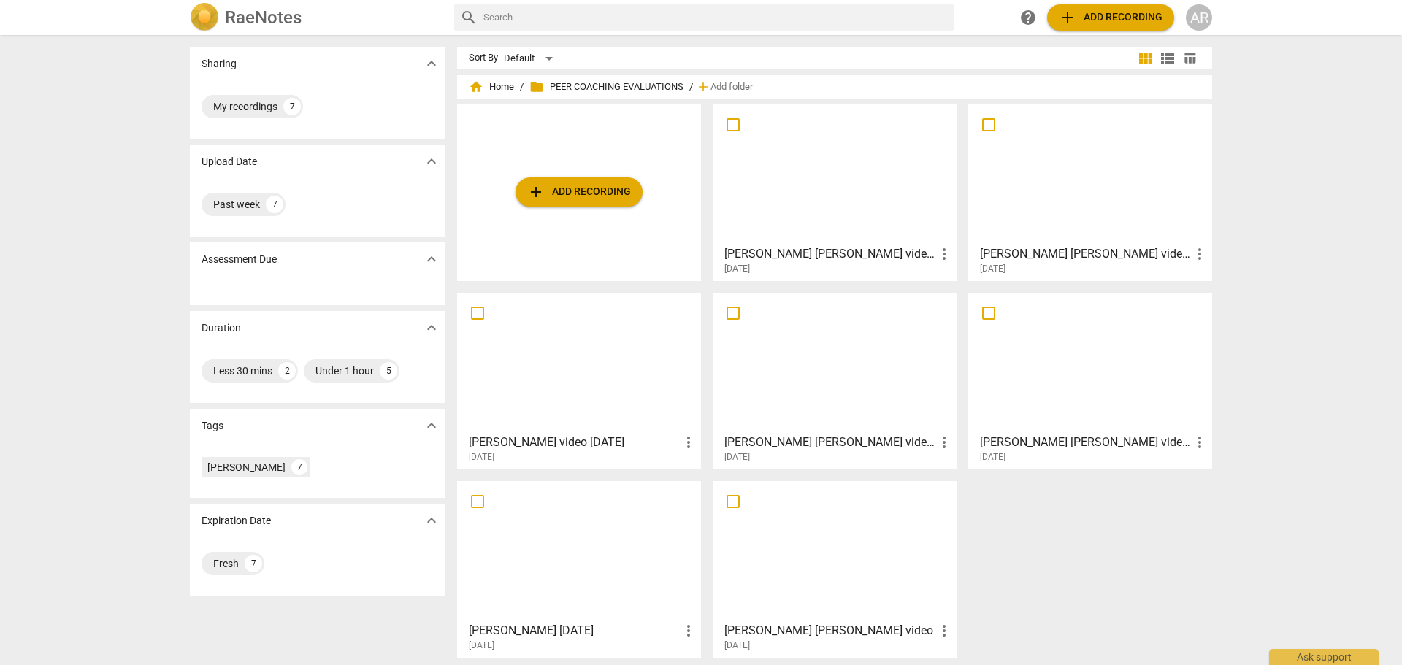
click at [834, 172] on div at bounding box center [835, 174] width 234 height 129
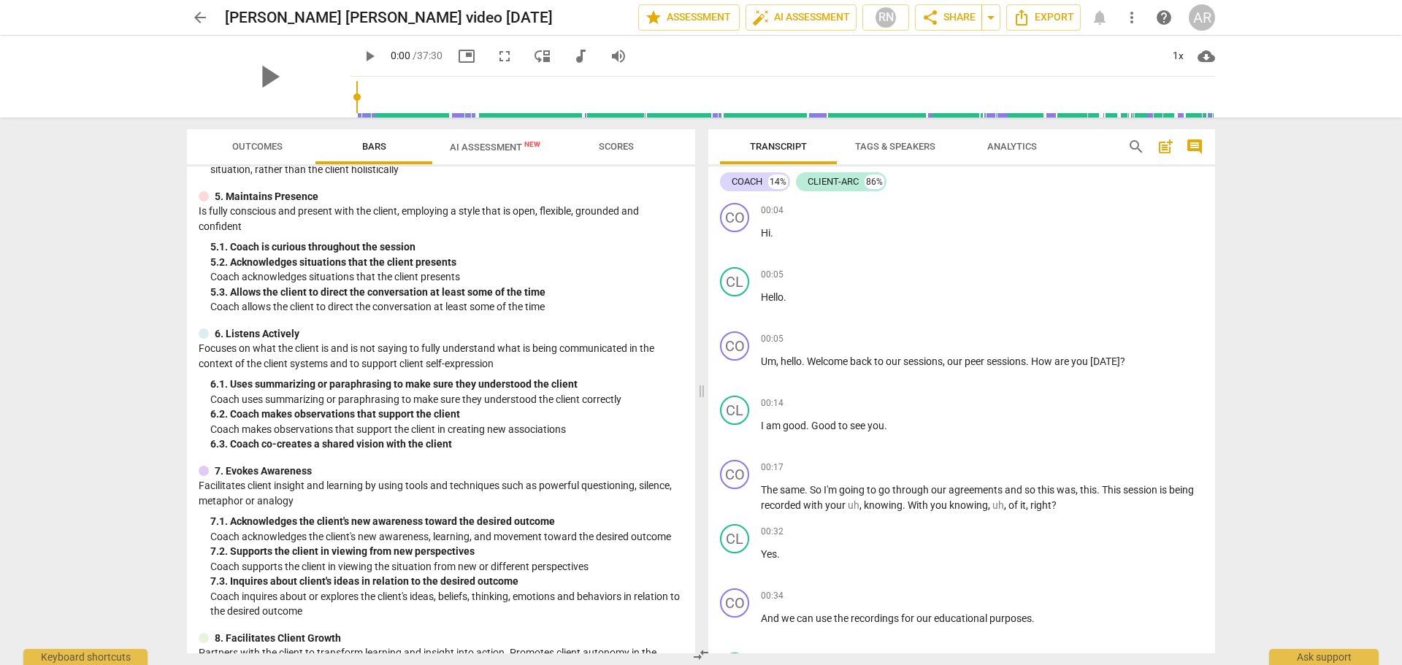
scroll to position [422, 0]
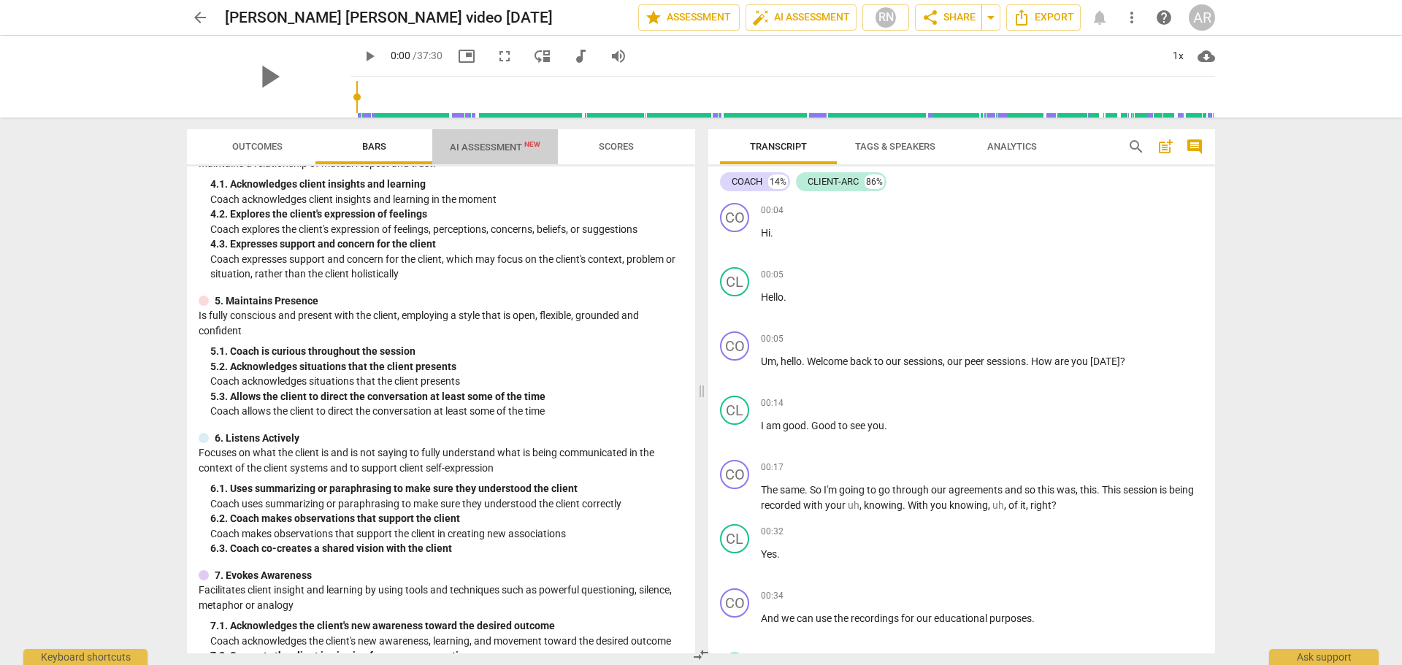
click at [466, 146] on span "AI Assessment New" at bounding box center [495, 147] width 91 height 11
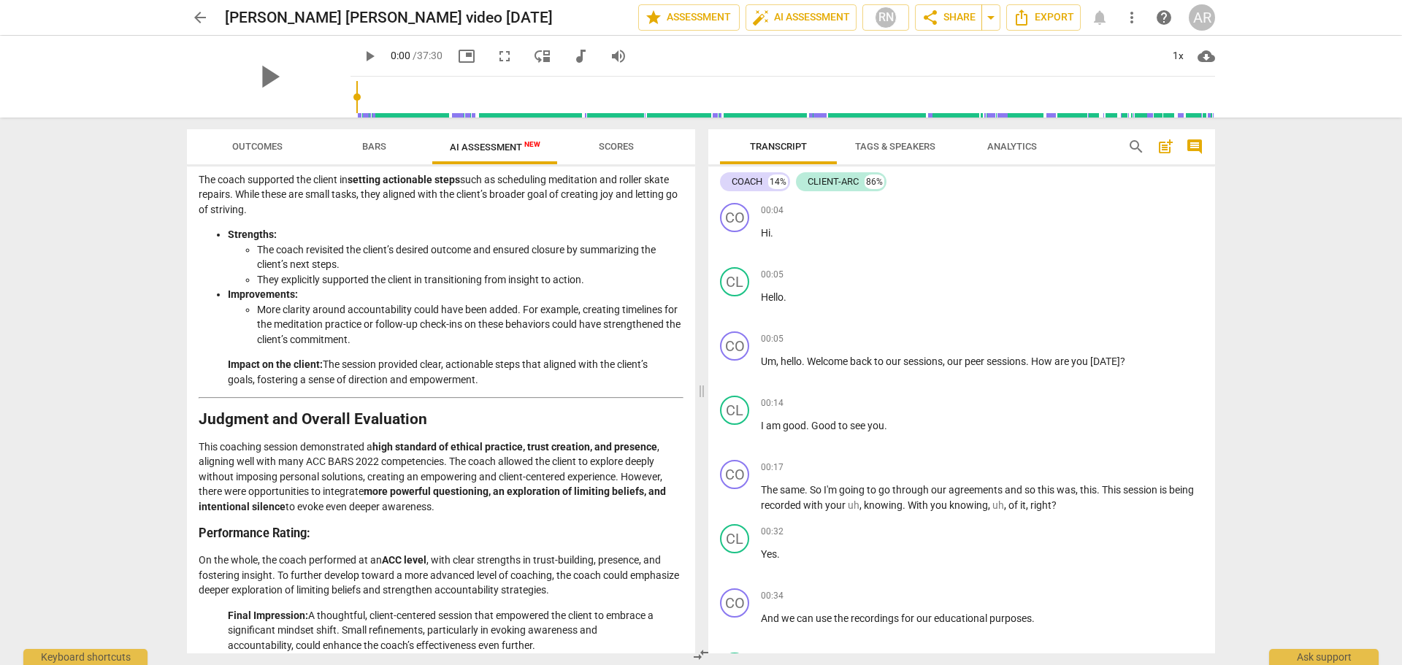
scroll to position [2364, 0]
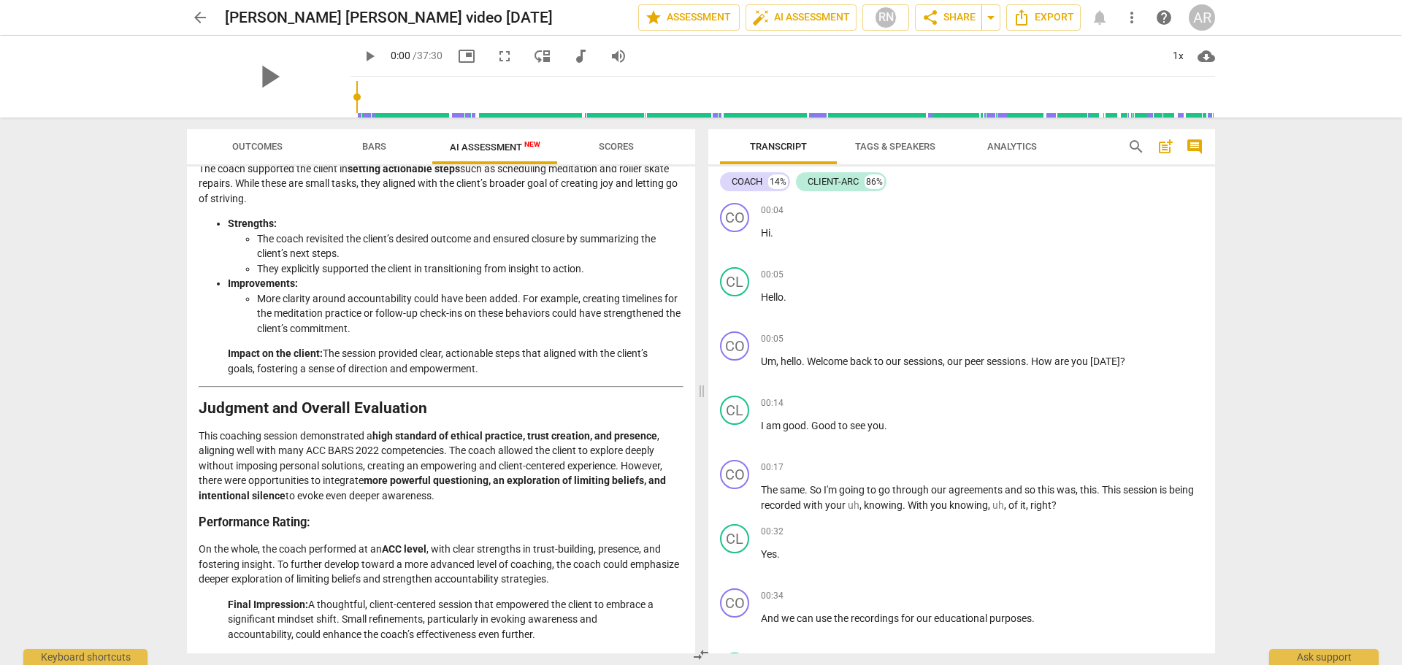
drag, startPoint x: 578, startPoint y: 641, endPoint x: 193, endPoint y: 405, distance: 451.5
click at [193, 405] on div "Disclaimer: AI can make mistakes. Consult a qualified mentor coach before actin…" at bounding box center [441, 410] width 508 height 487
copy div "Judgment and Overall Evaluation This coaching session demonstrated a high stand…"
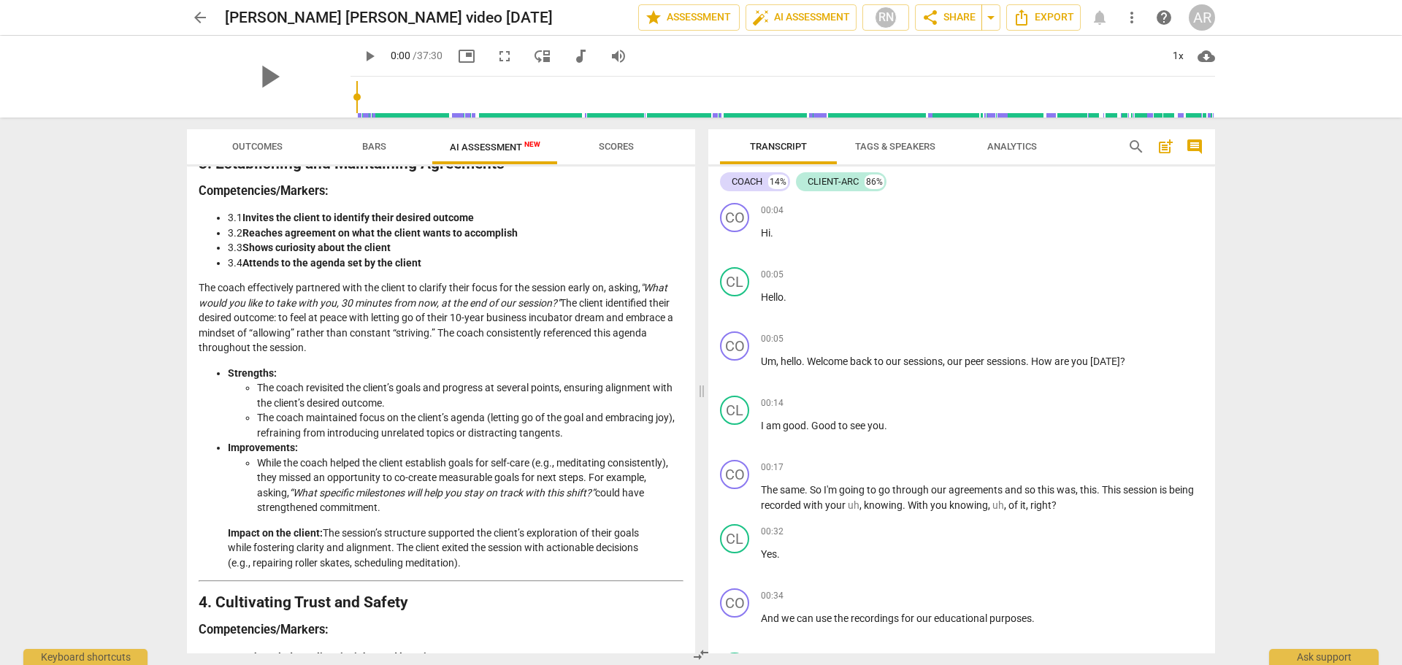
scroll to position [538, 0]
